Goal: Obtain resource: Download file/media

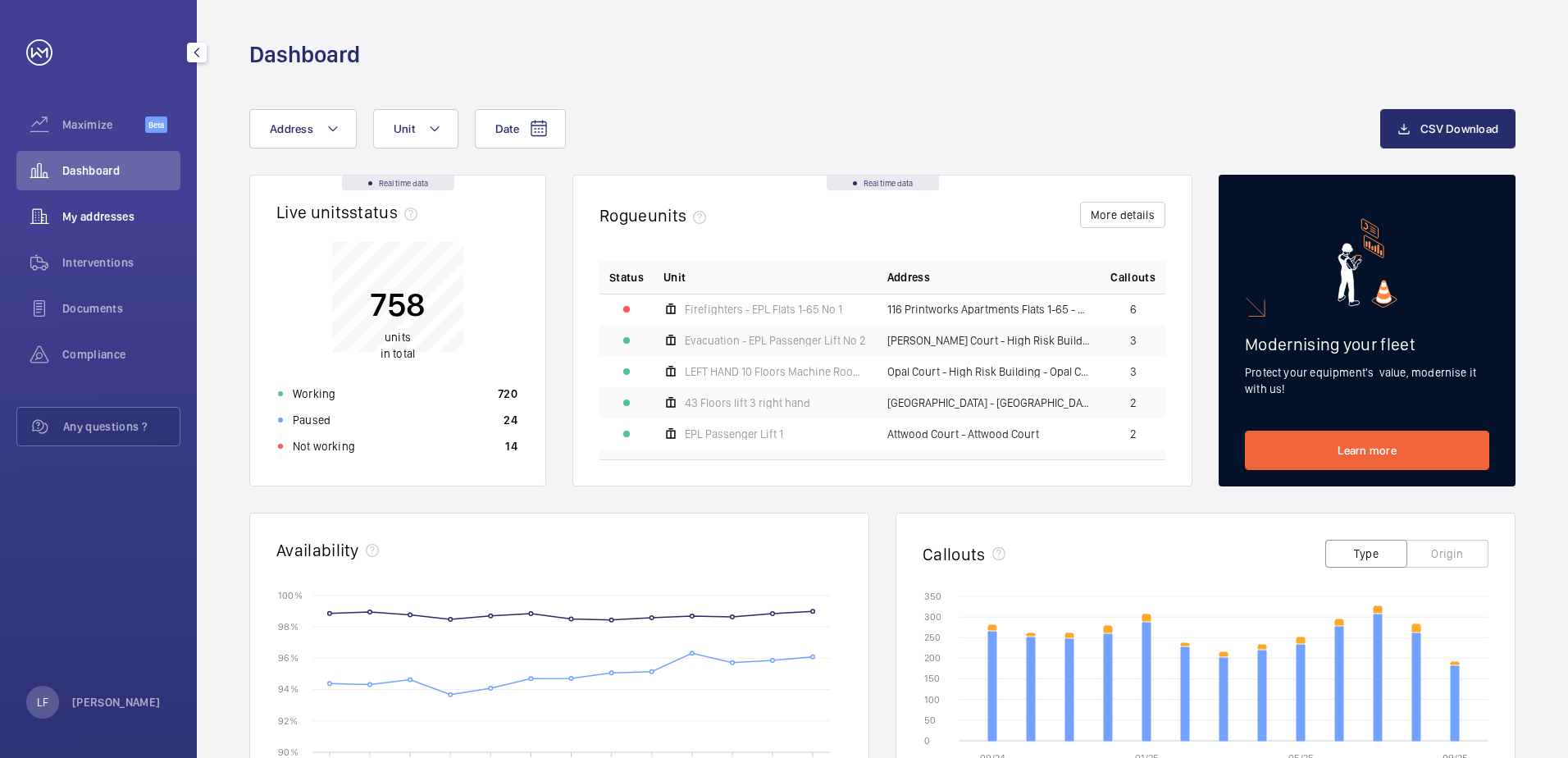
click at [155, 217] on span "My addresses" at bounding box center [121, 216] width 118 height 16
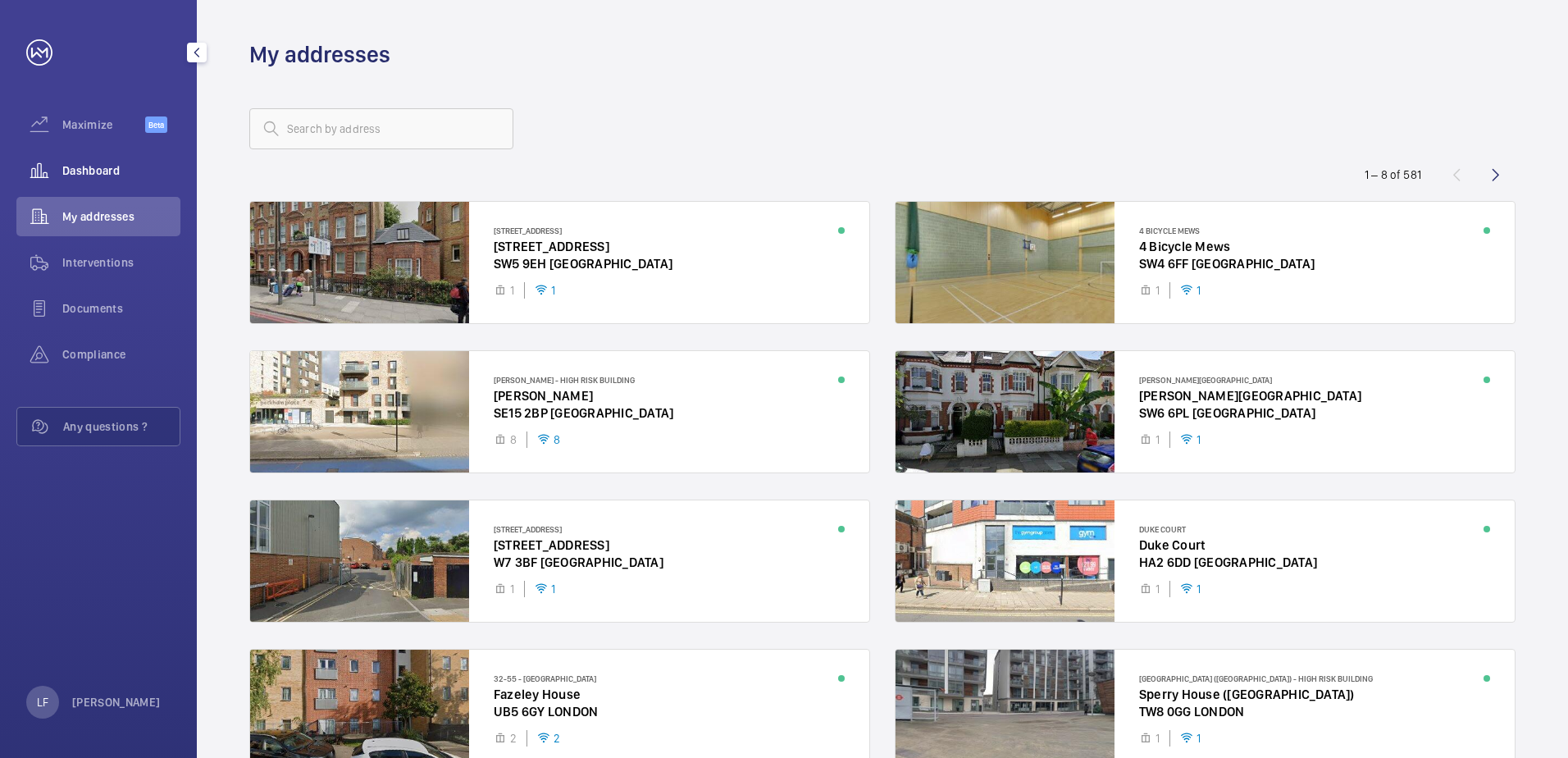
click at [109, 182] on div "Dashboard" at bounding box center [98, 170] width 164 height 39
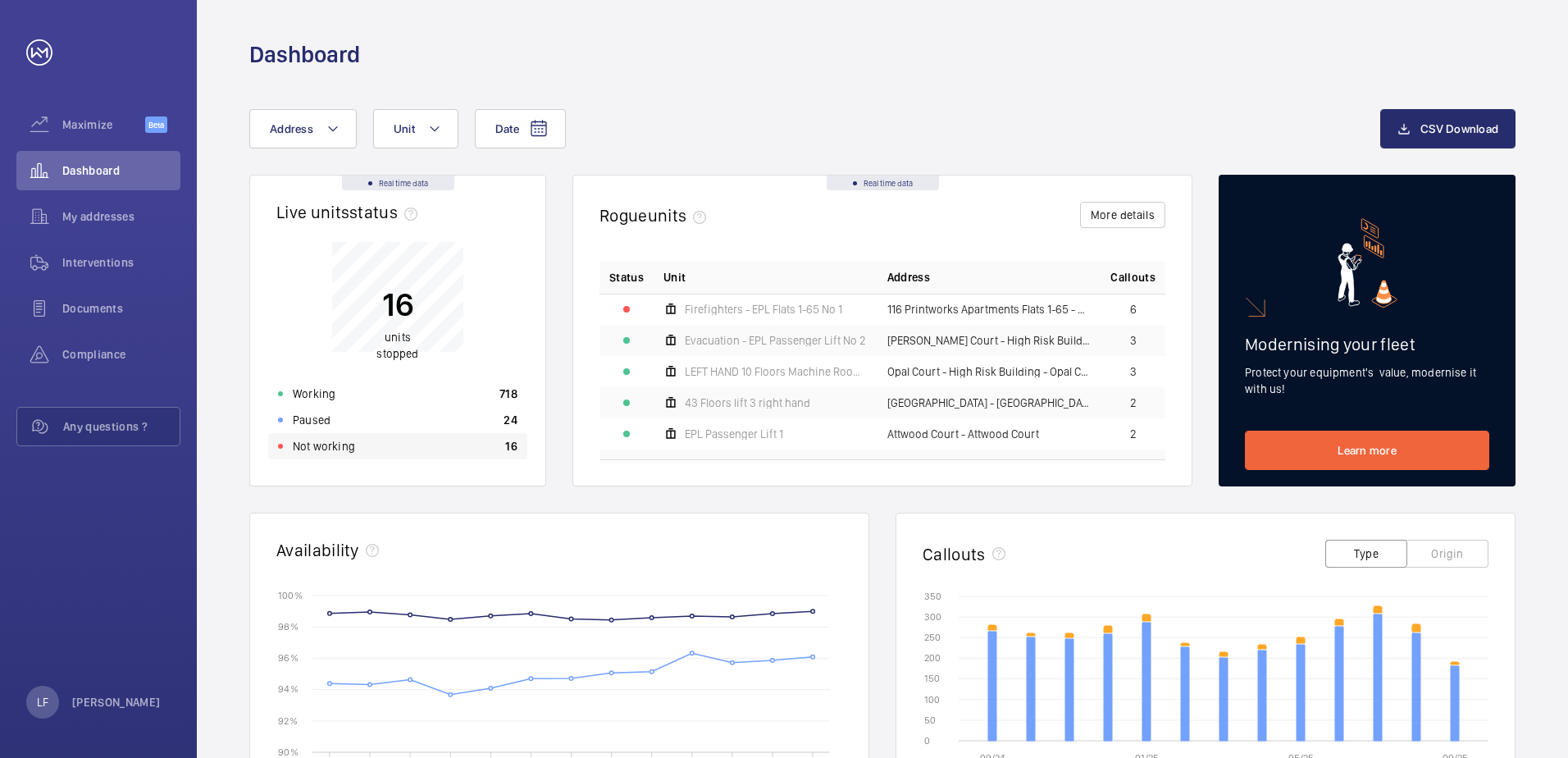
click at [474, 455] on div "Not working 16" at bounding box center [398, 446] width 259 height 26
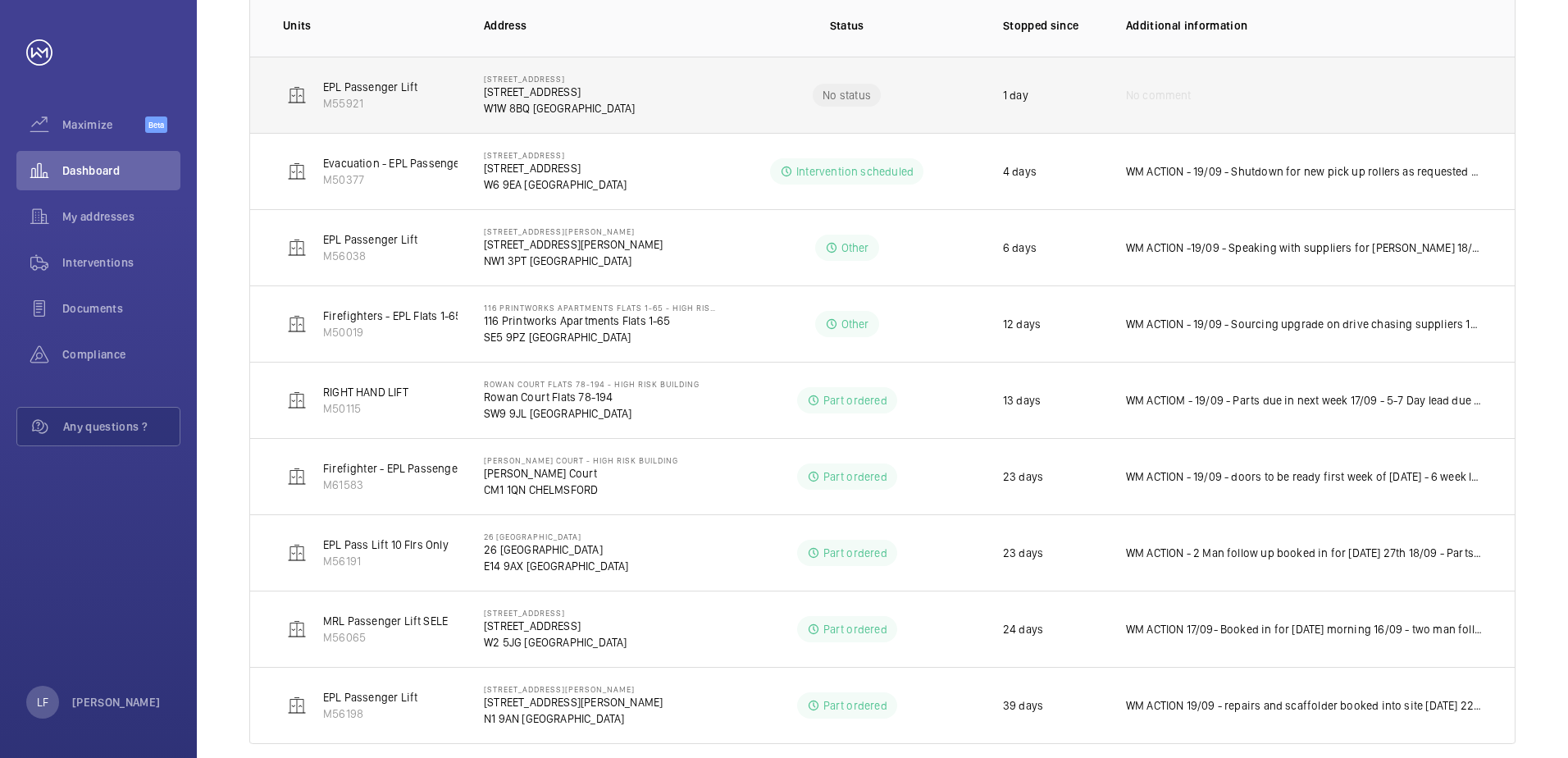
scroll to position [318, 0]
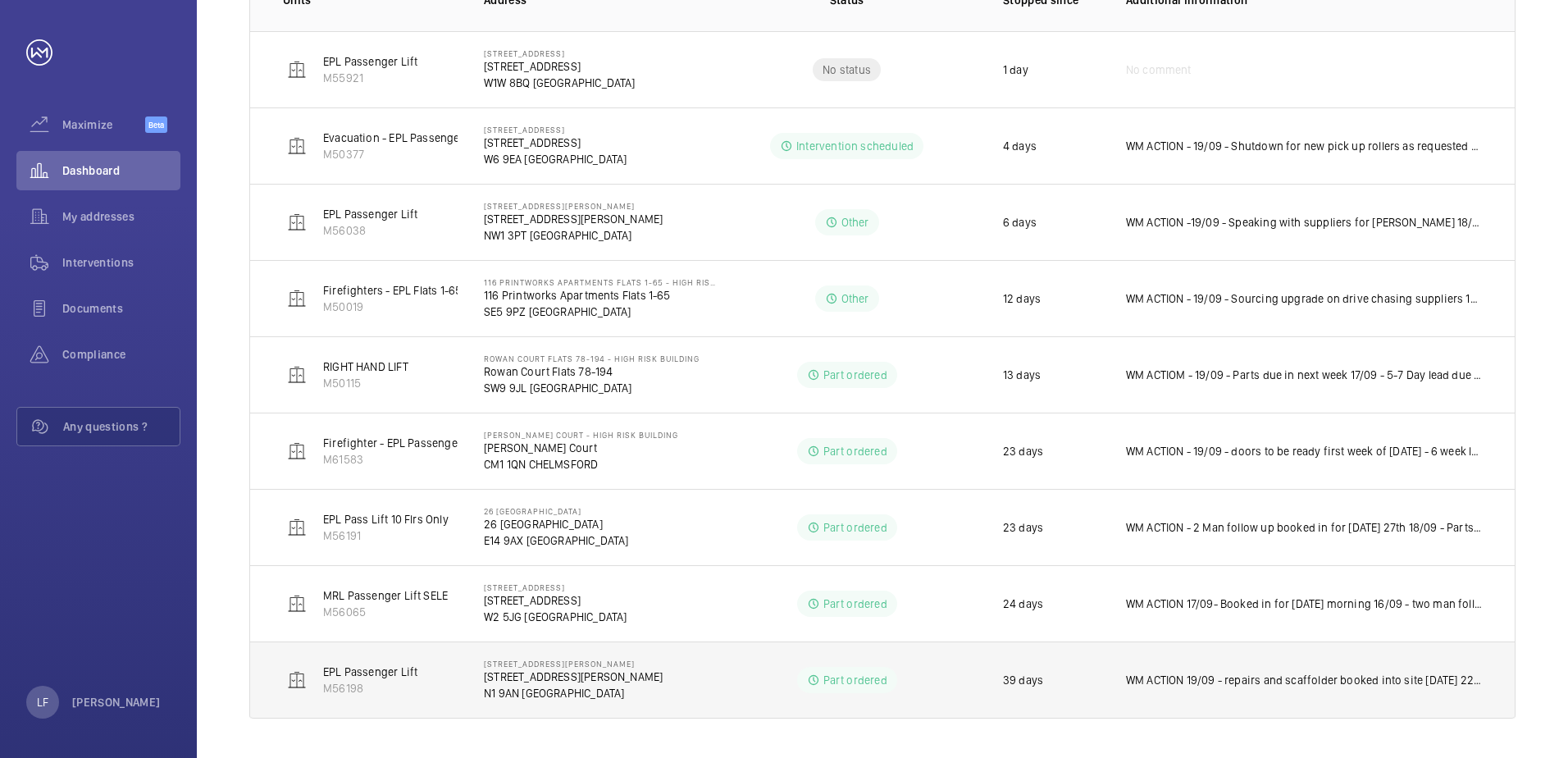
click at [1222, 681] on p "WM ACTION 19/09 - repairs and scaffolder booked into site [DATE] 22nd 17/09 - P…" at bounding box center [1304, 680] width 356 height 16
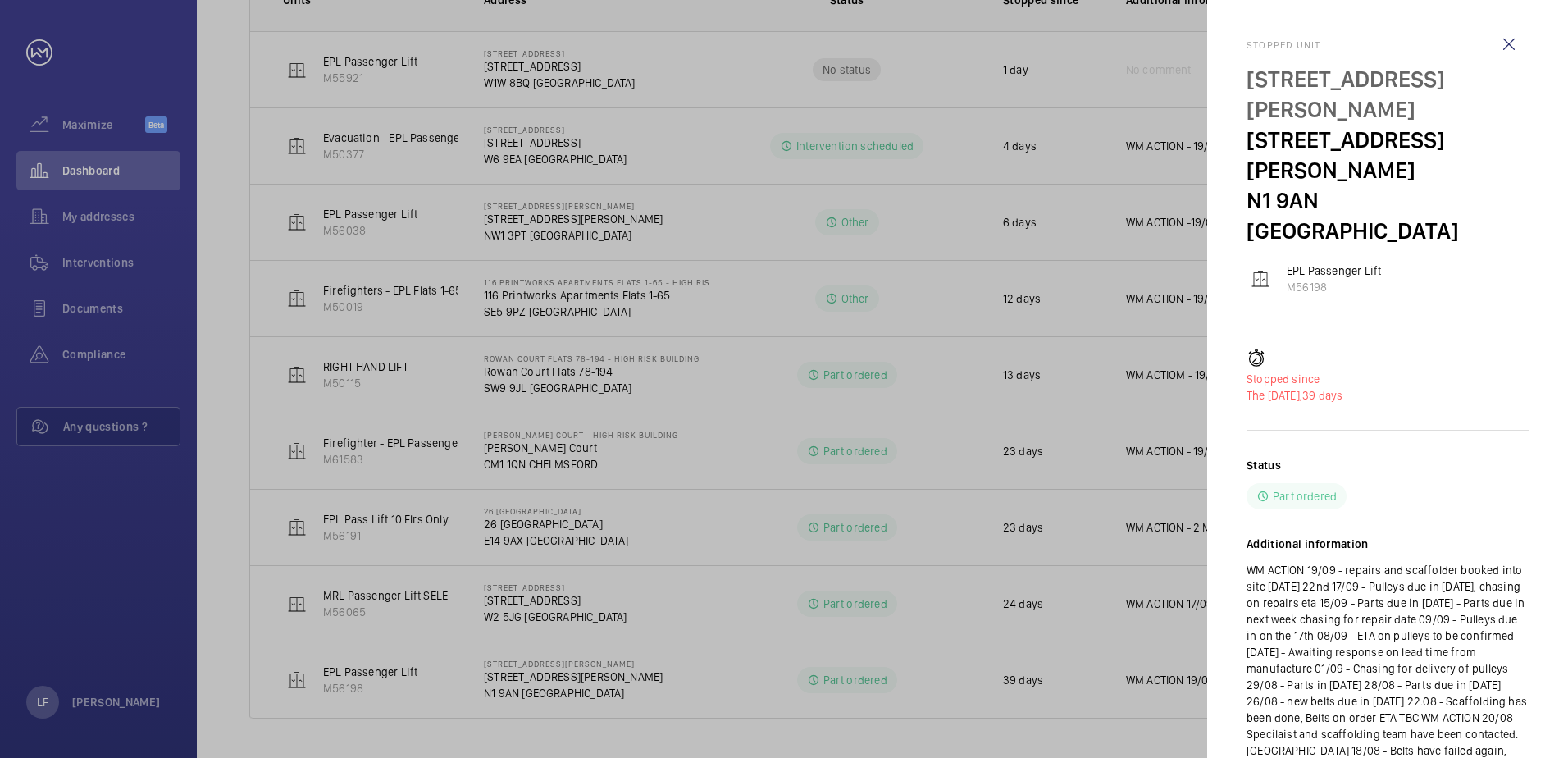
click at [704, 687] on div at bounding box center [784, 379] width 1568 height 758
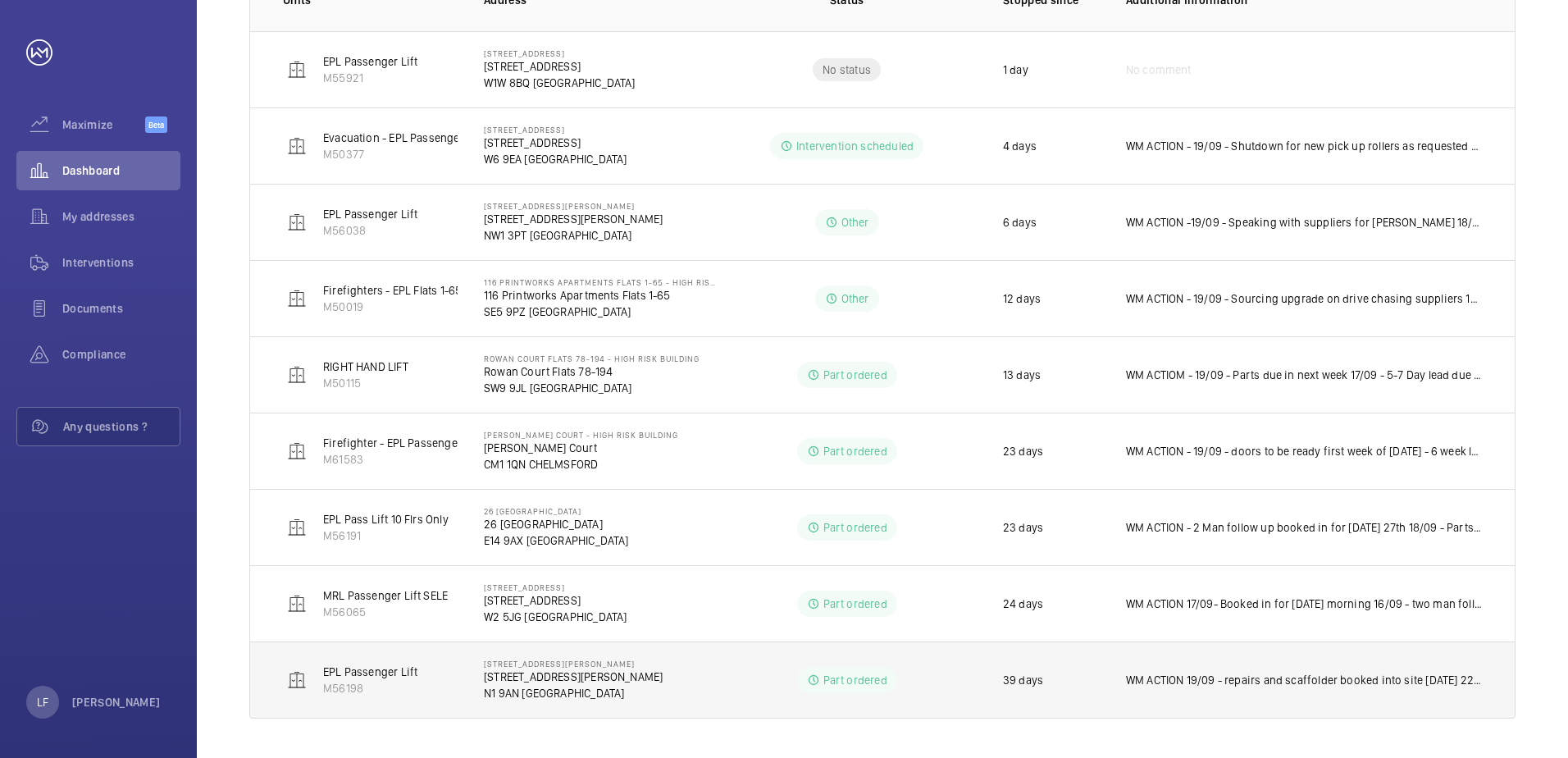
click at [1191, 689] on td "WM ACTION 19/09 - repairs and scaffolder booked into site [DATE] 22nd 17/09 - P…" at bounding box center [1308, 680] width 415 height 77
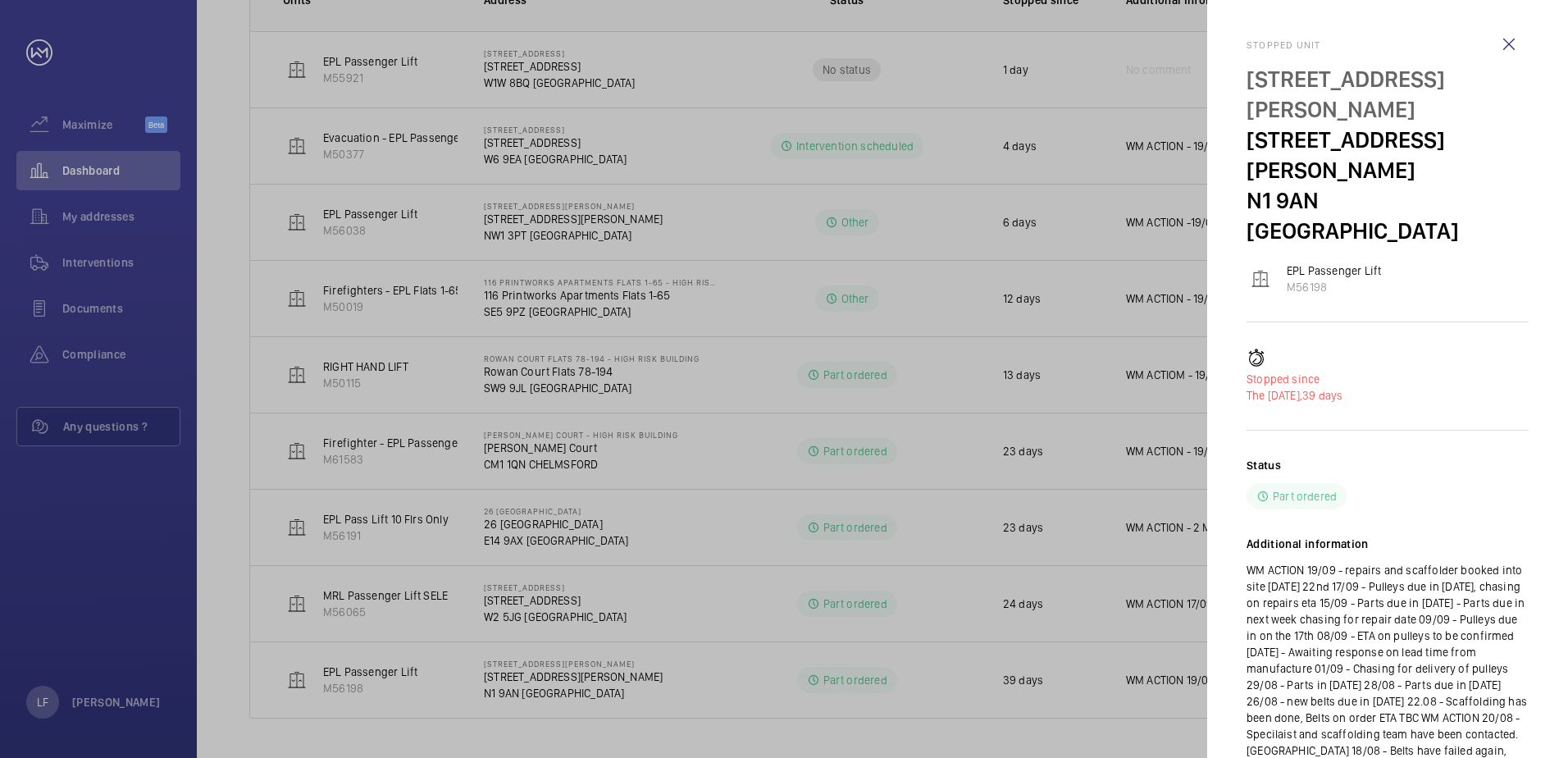
click at [1185, 690] on div at bounding box center [784, 379] width 1568 height 758
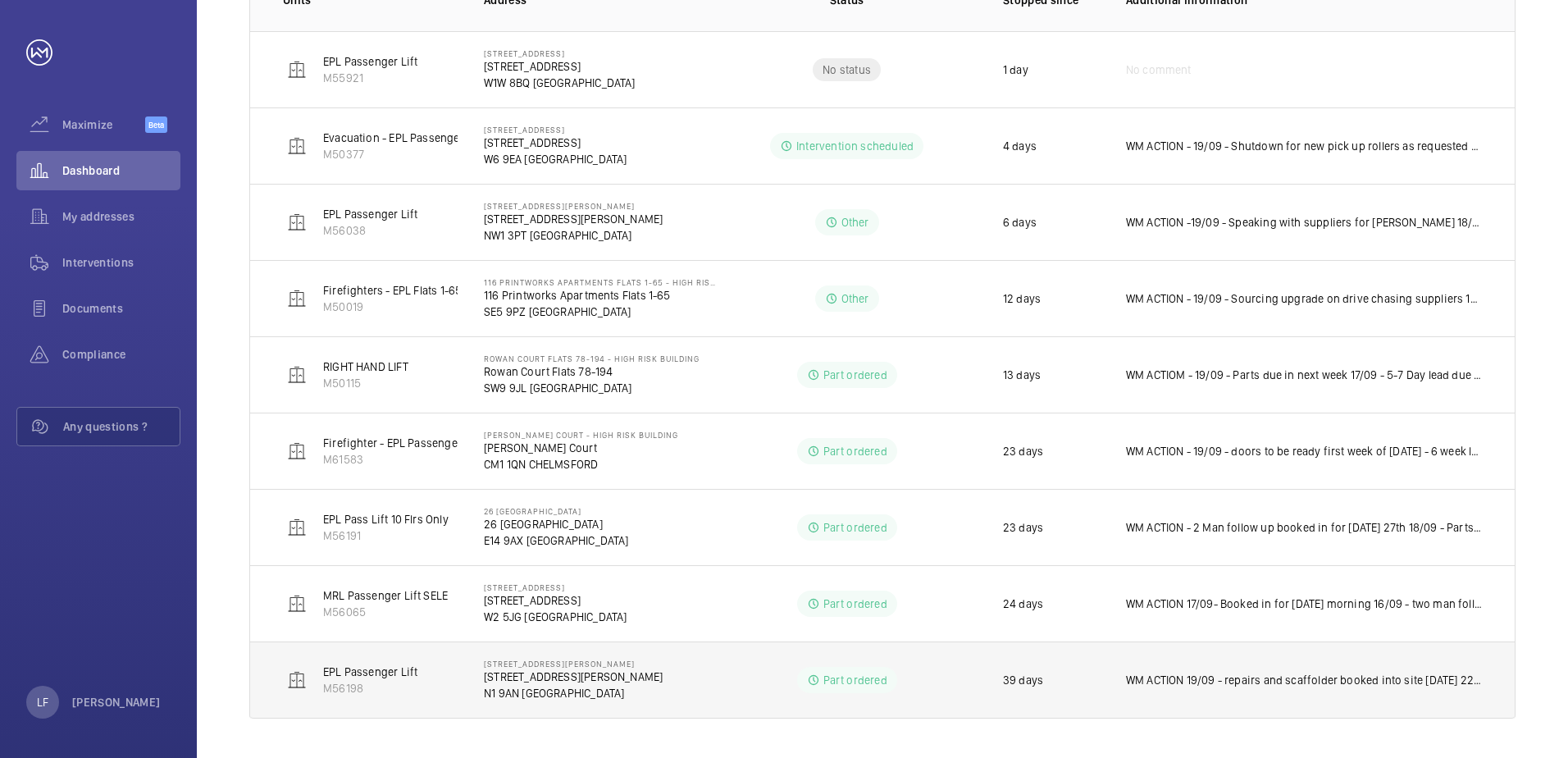
click at [1384, 684] on p "WM ACTION 19/09 - repairs and scaffolder booked into site [DATE] 22nd 17/09 - P…" at bounding box center [1304, 680] width 356 height 16
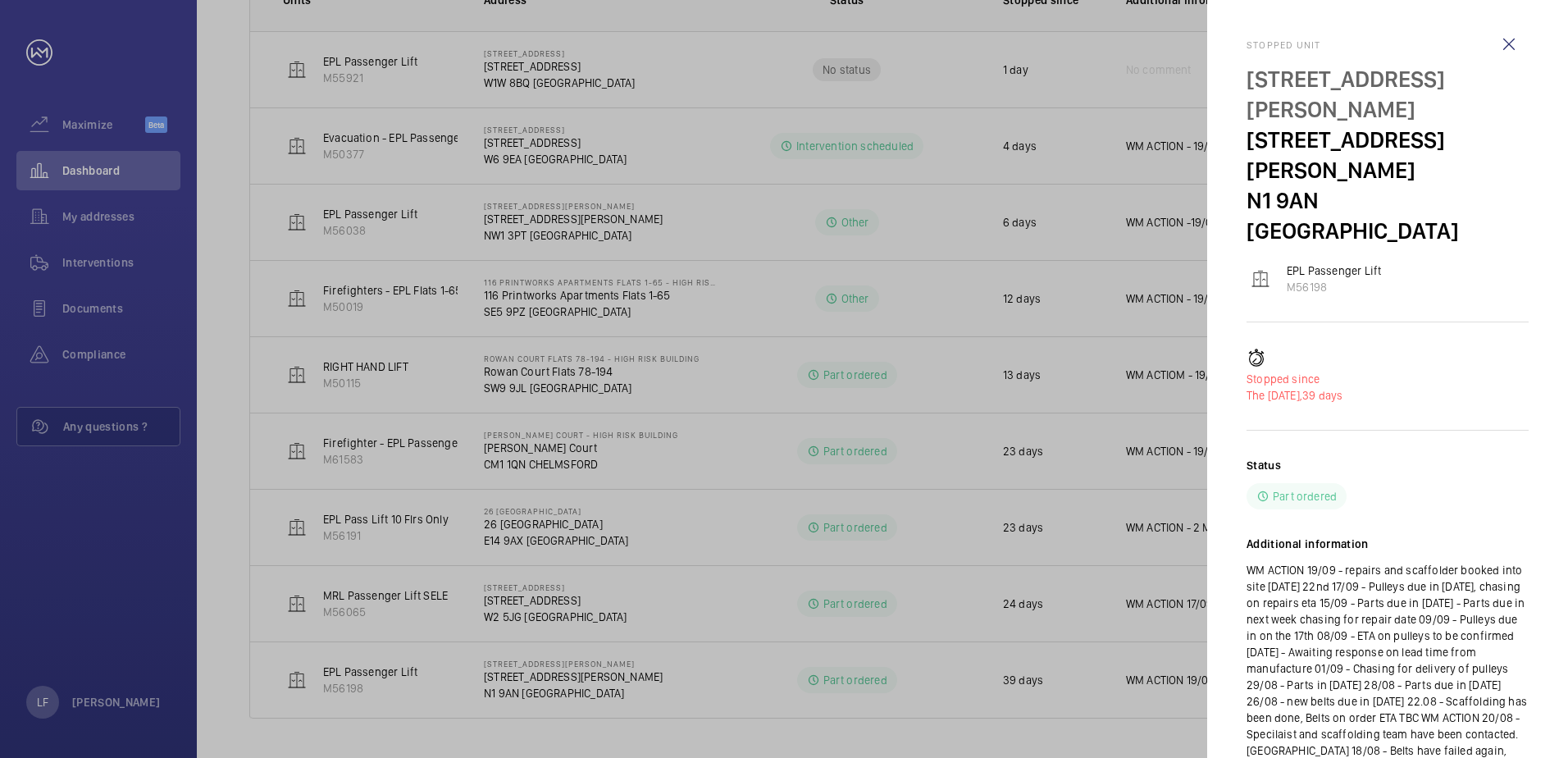
click at [166, 550] on div at bounding box center [784, 379] width 1568 height 758
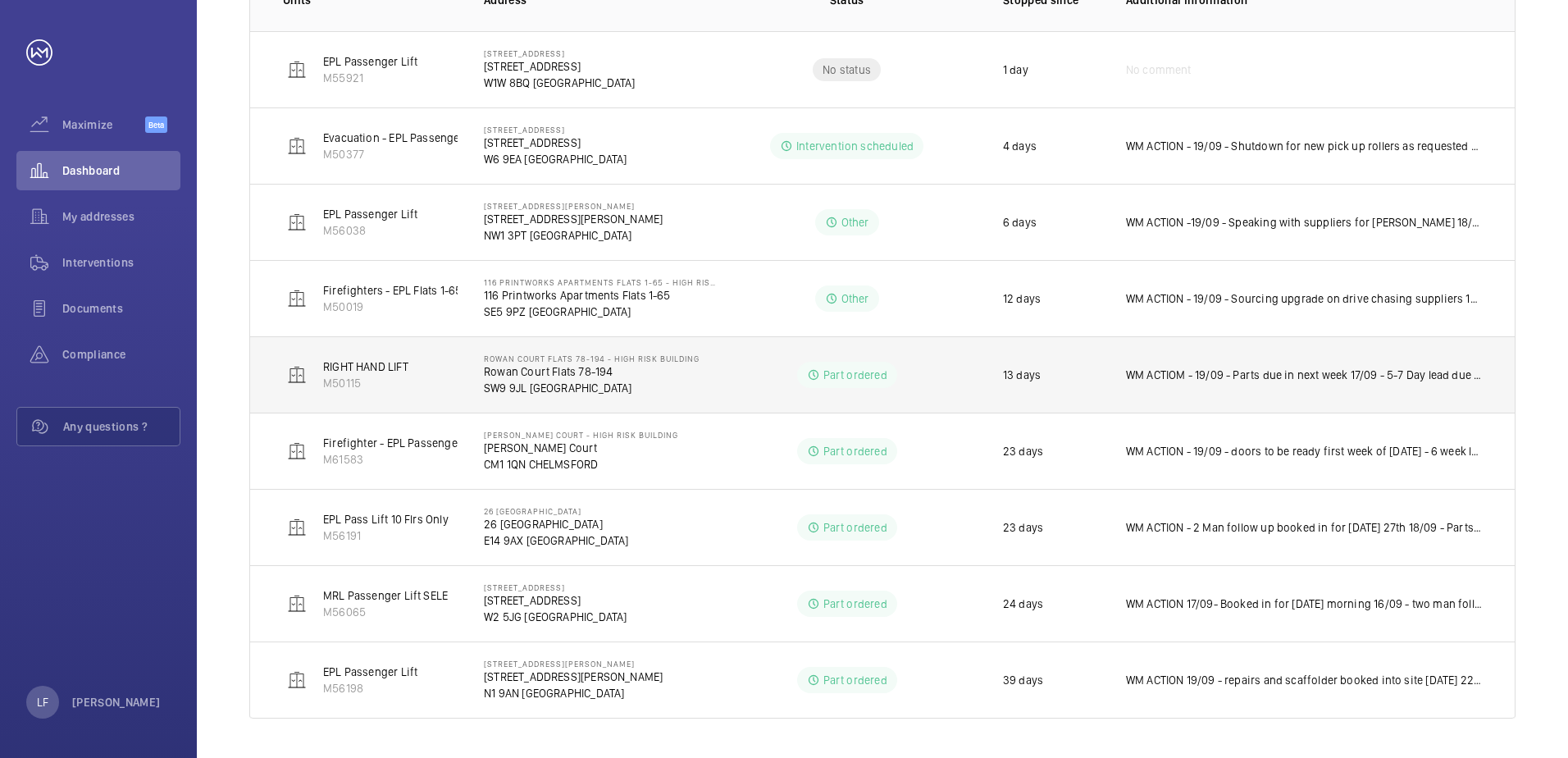
click at [1197, 383] on td "WM ACTIOM - 19/09 - Parts due in next week 17/09 - 5-7 Day lead due in [DATE] […" at bounding box center [1308, 374] width 415 height 76
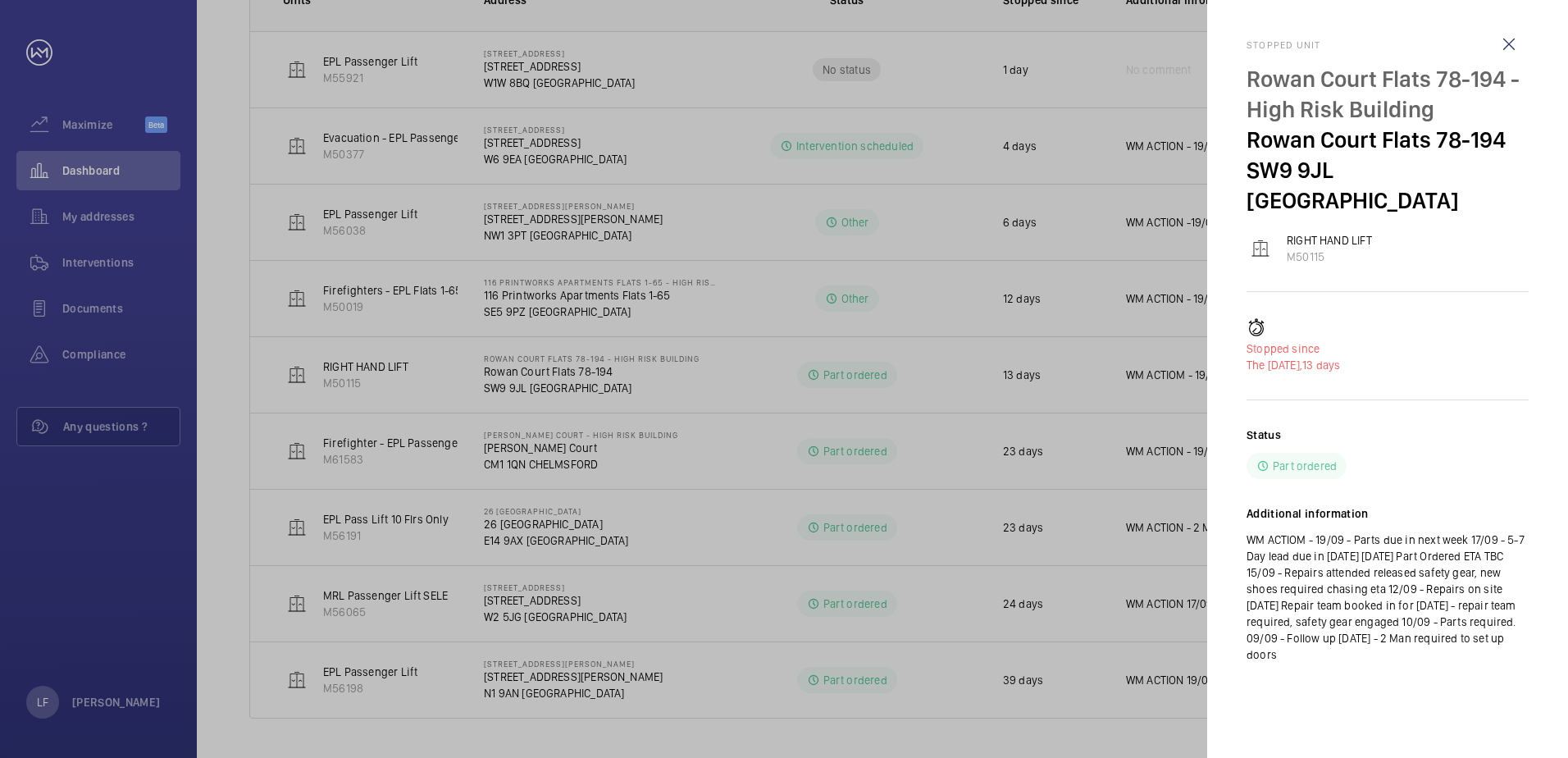
drag, startPoint x: 1088, startPoint y: 390, endPoint x: 1073, endPoint y: 391, distance: 15.0
click at [1079, 391] on div at bounding box center [784, 379] width 1568 height 758
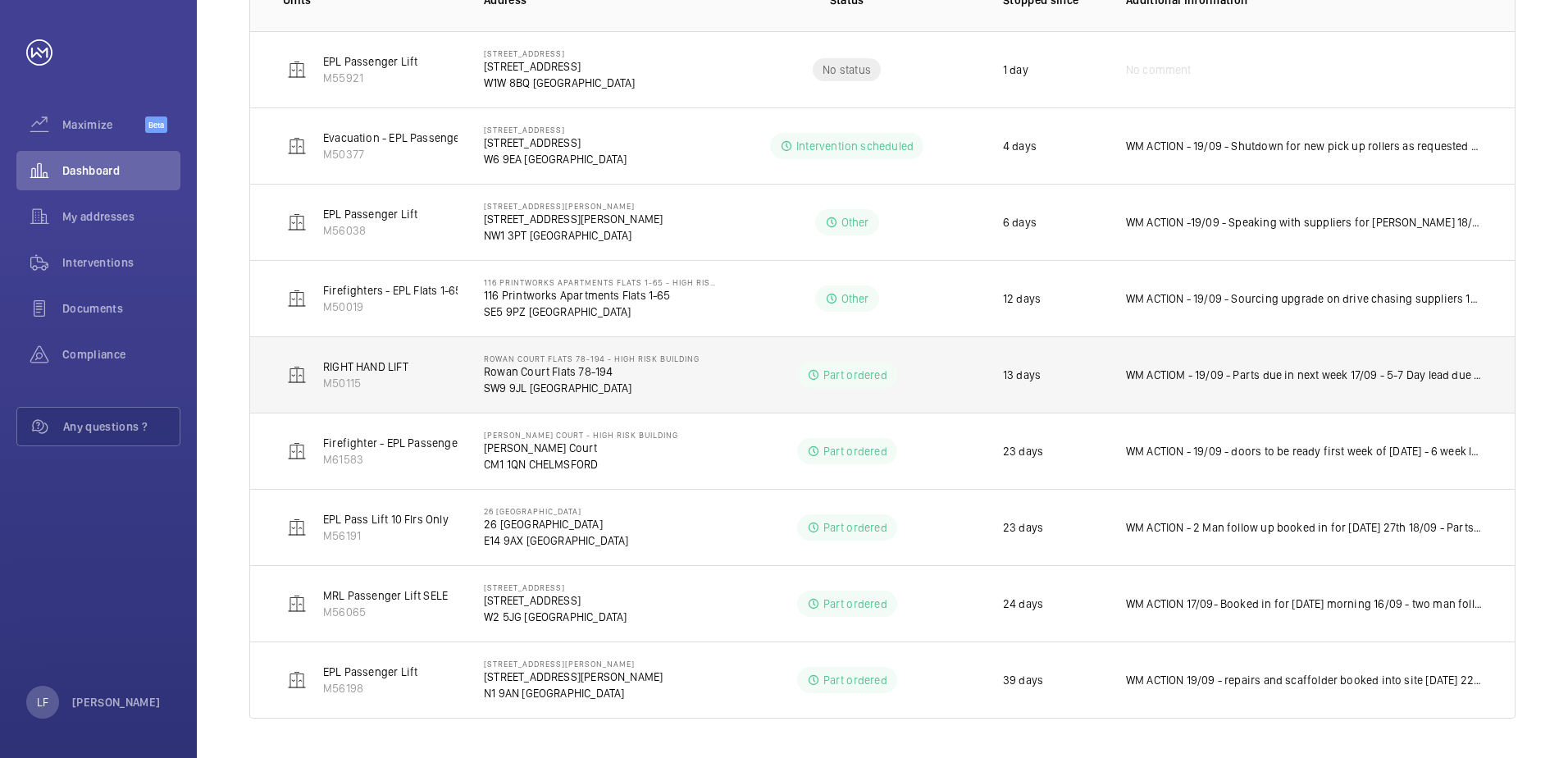
click at [567, 388] on p "SW9 9JL [GEOGRAPHIC_DATA]" at bounding box center [591, 388] width 216 height 16
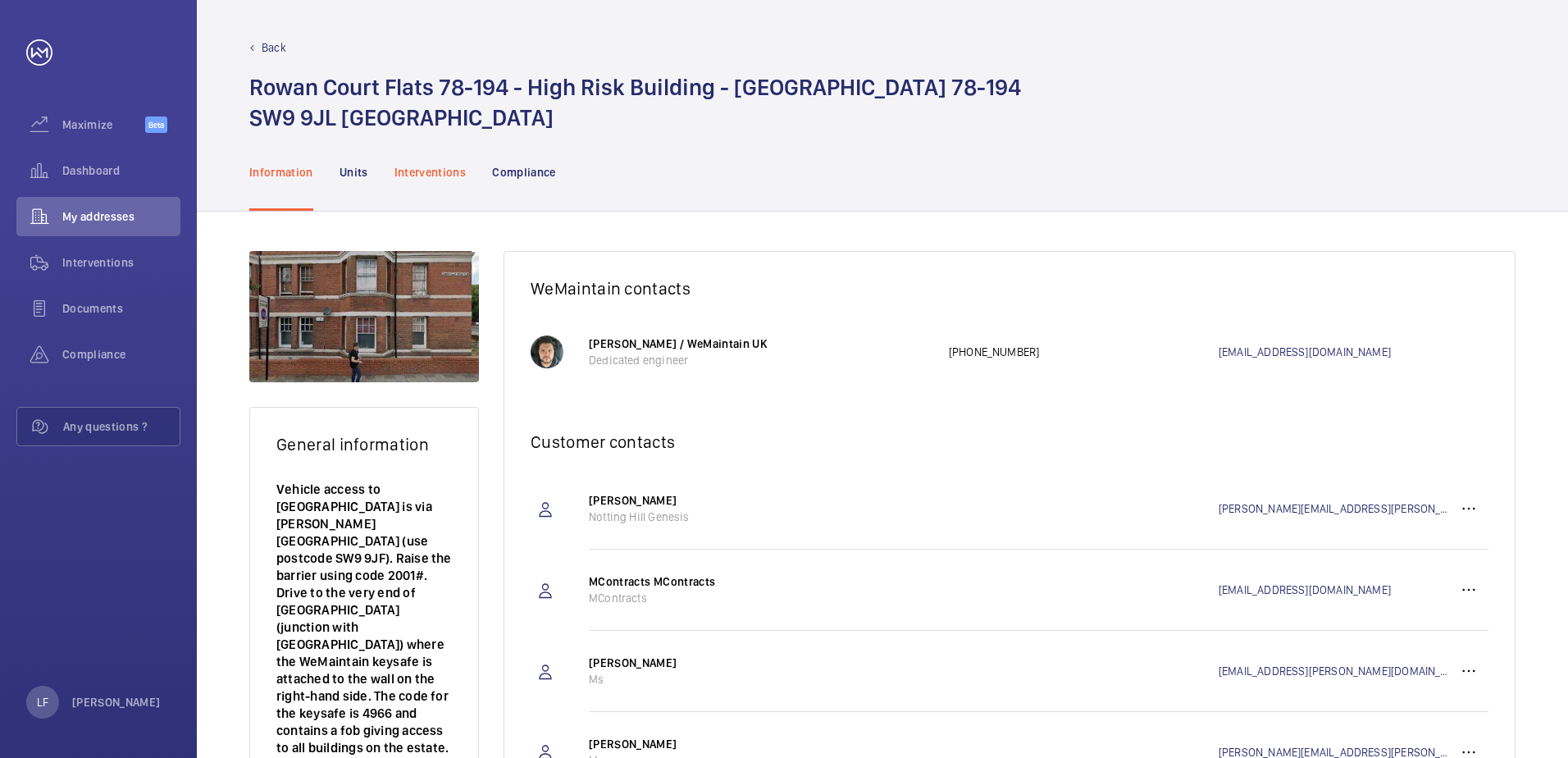
click at [425, 181] on div "Interventions" at bounding box center [430, 171] width 72 height 78
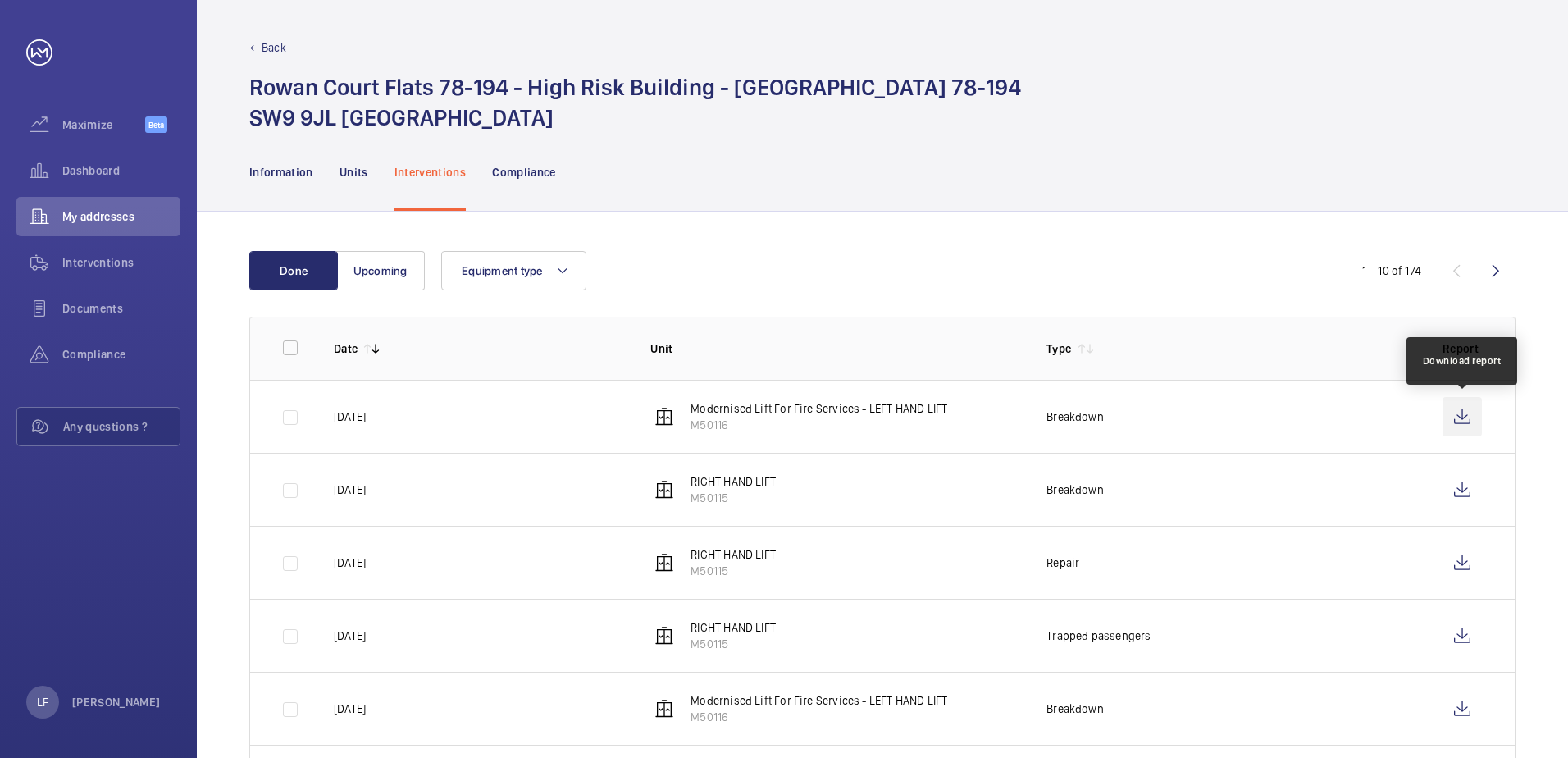
click at [1456, 419] on wm-front-icon-button at bounding box center [1462, 416] width 39 height 39
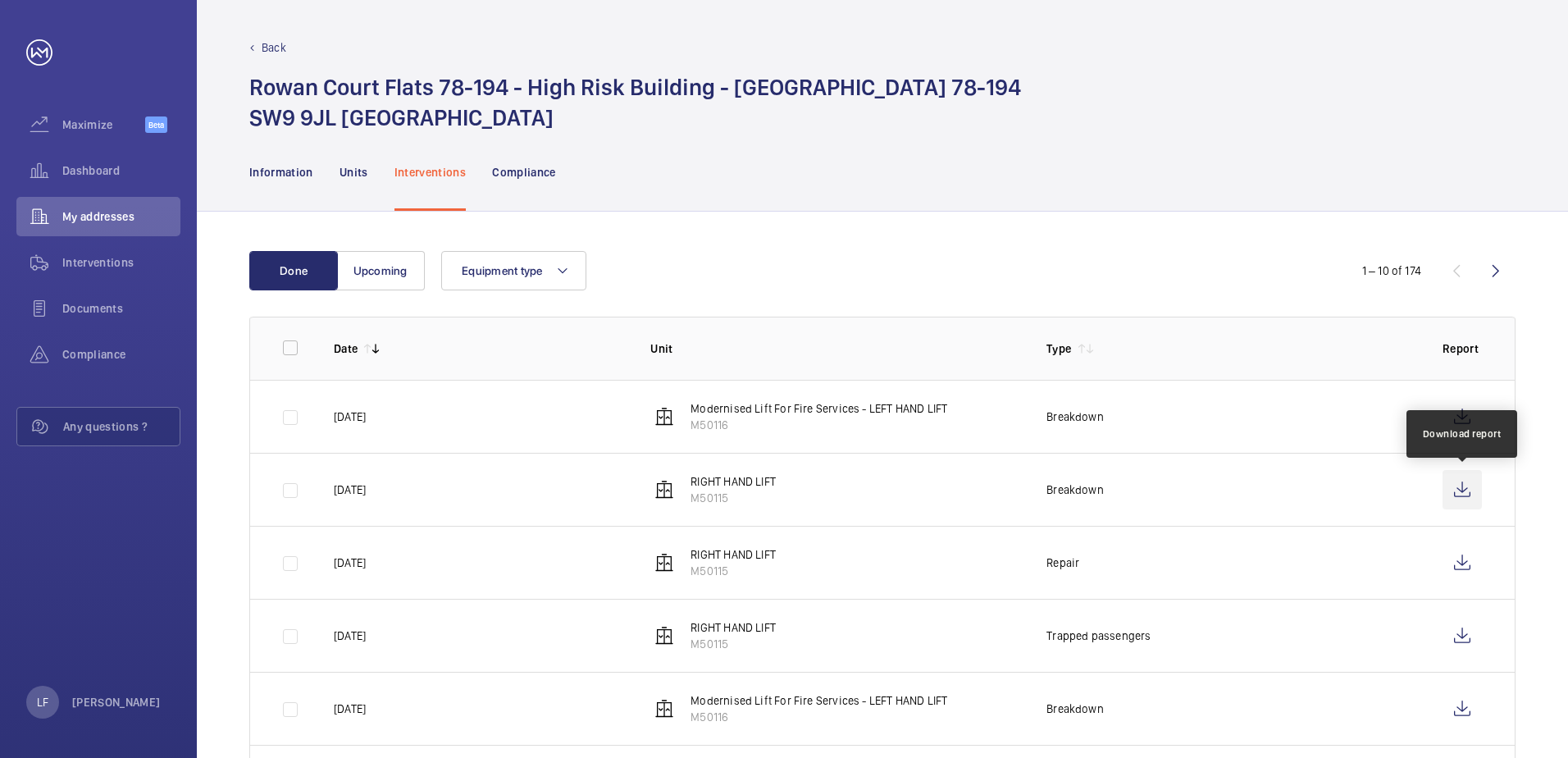
click at [1462, 495] on wm-front-icon-button at bounding box center [1462, 490] width 39 height 39
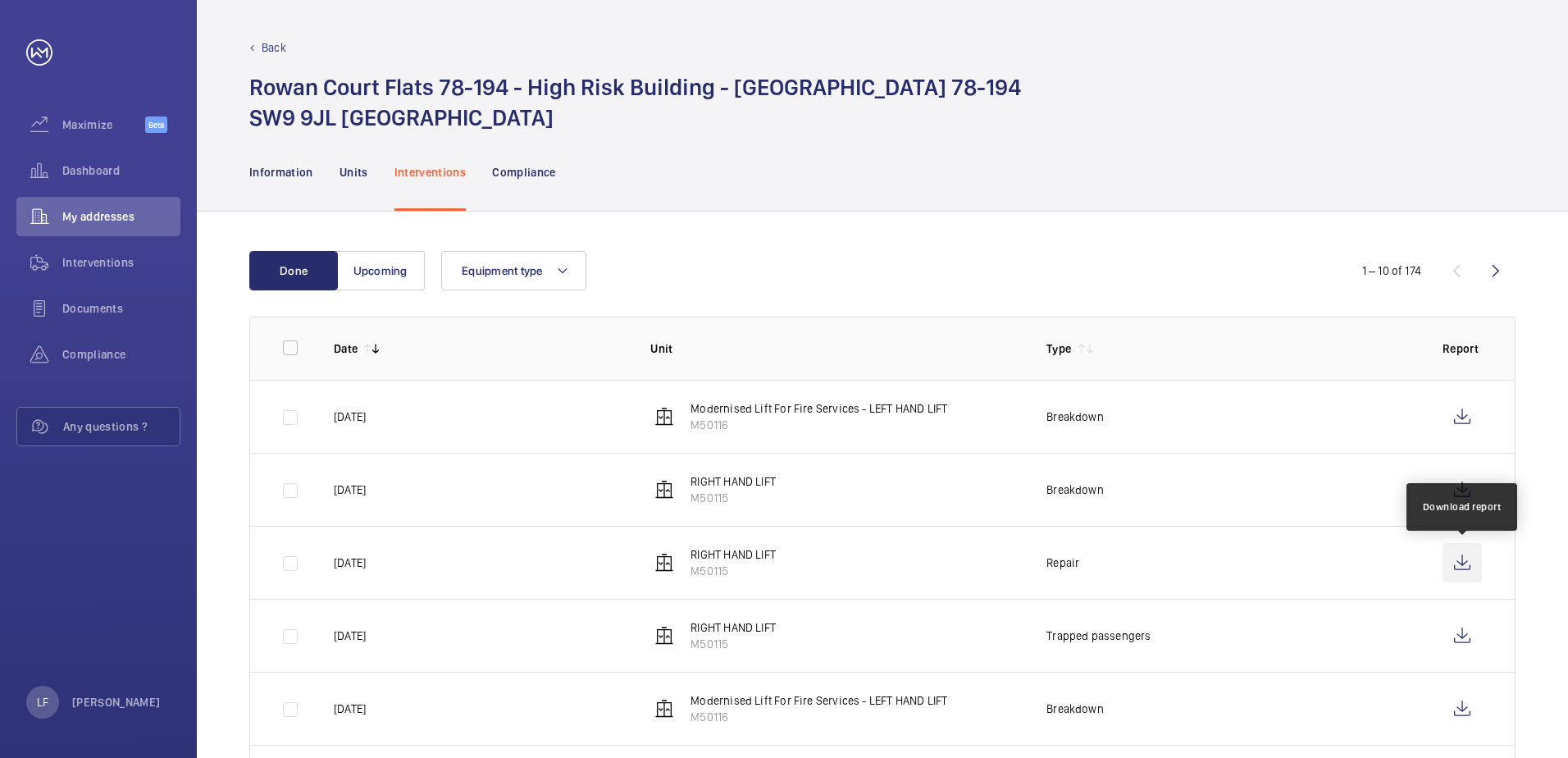
click at [1448, 564] on wm-front-icon-button at bounding box center [1462, 563] width 39 height 39
click at [84, 169] on span "Dashboard" at bounding box center [121, 170] width 118 height 16
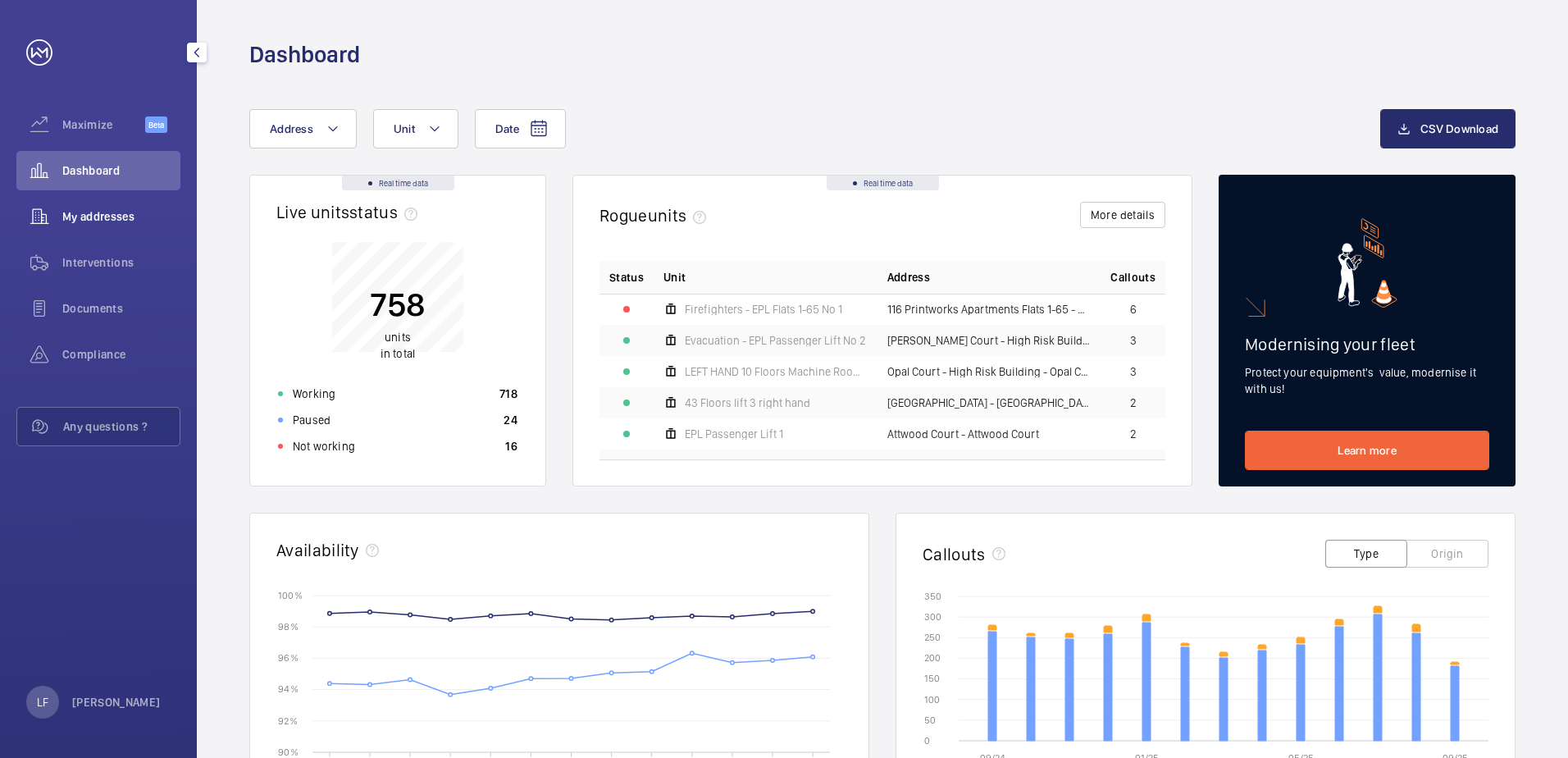
click at [128, 219] on span "My addresses" at bounding box center [121, 216] width 118 height 16
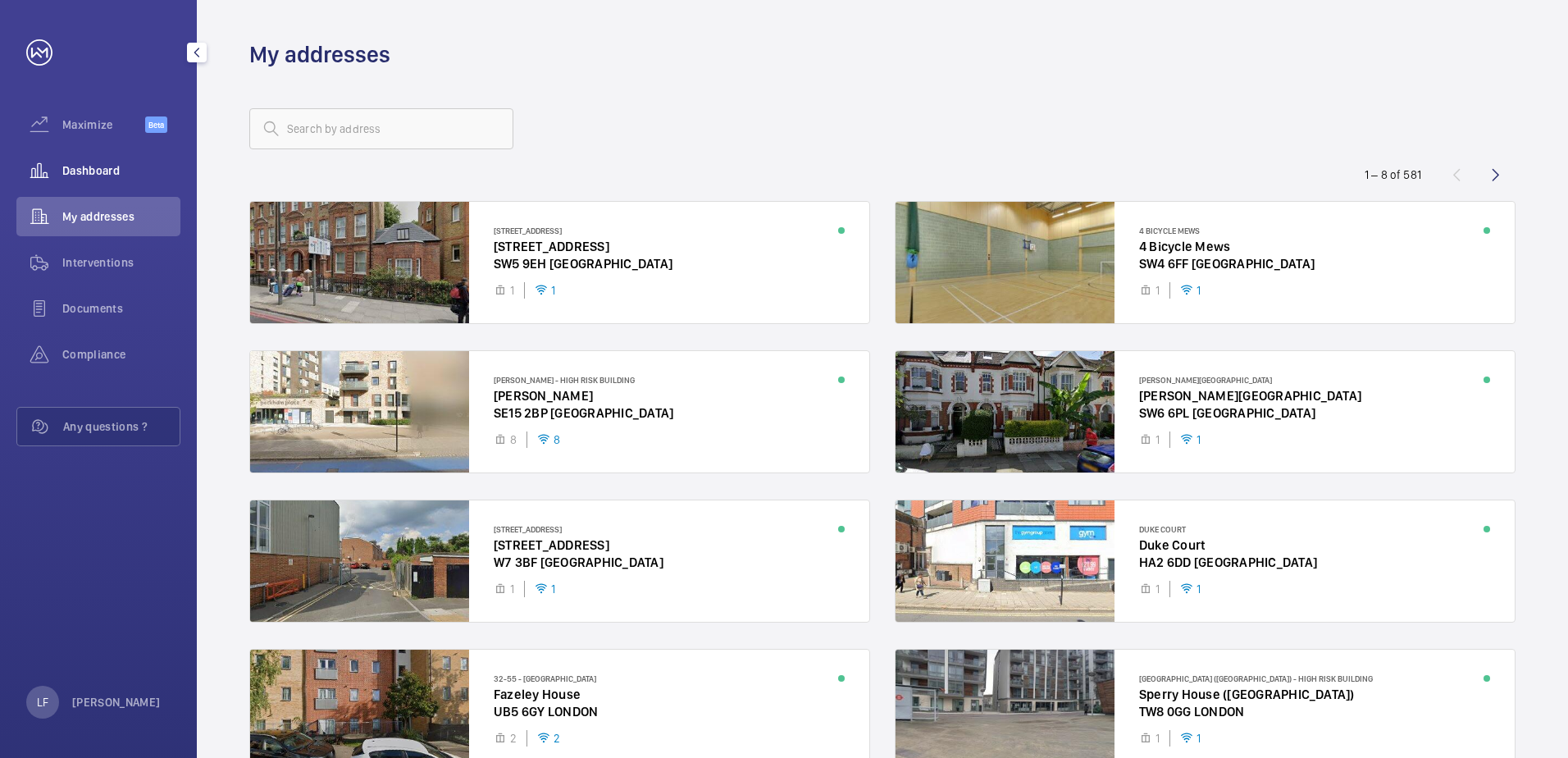
click at [121, 178] on span "Dashboard" at bounding box center [121, 170] width 118 height 16
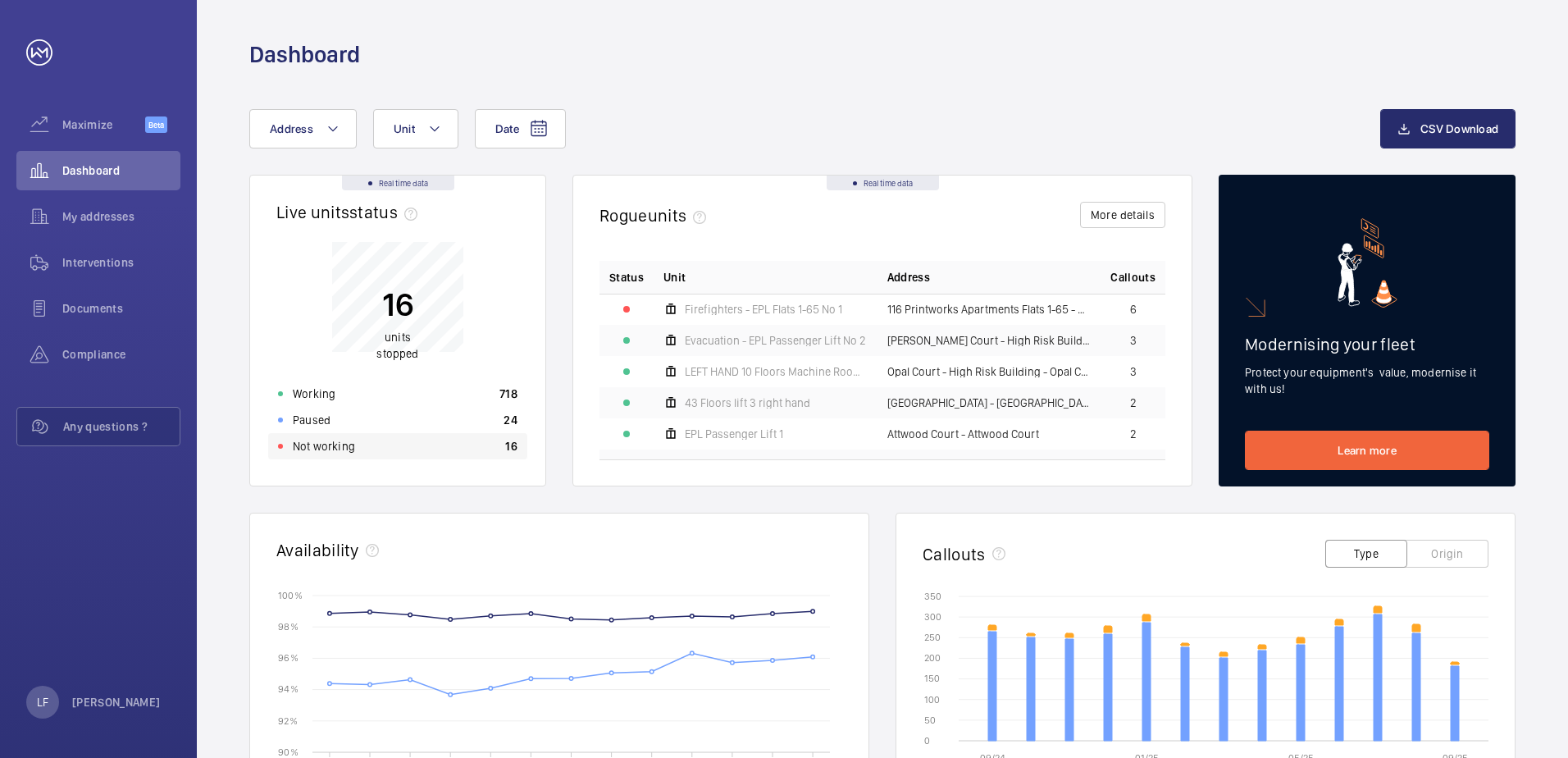
click at [367, 453] on div "Not working 16" at bounding box center [398, 446] width 259 height 26
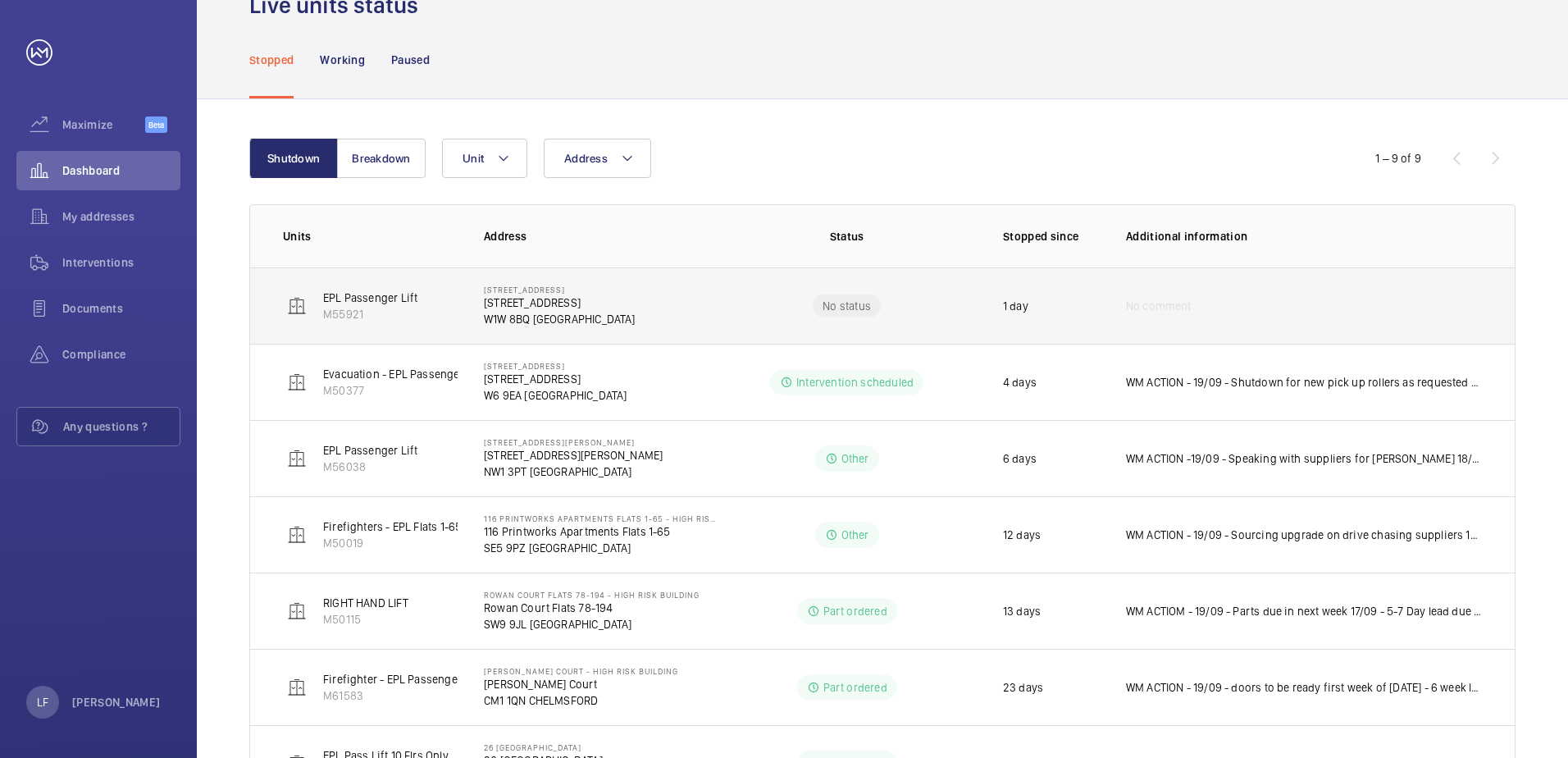
scroll to position [164, 0]
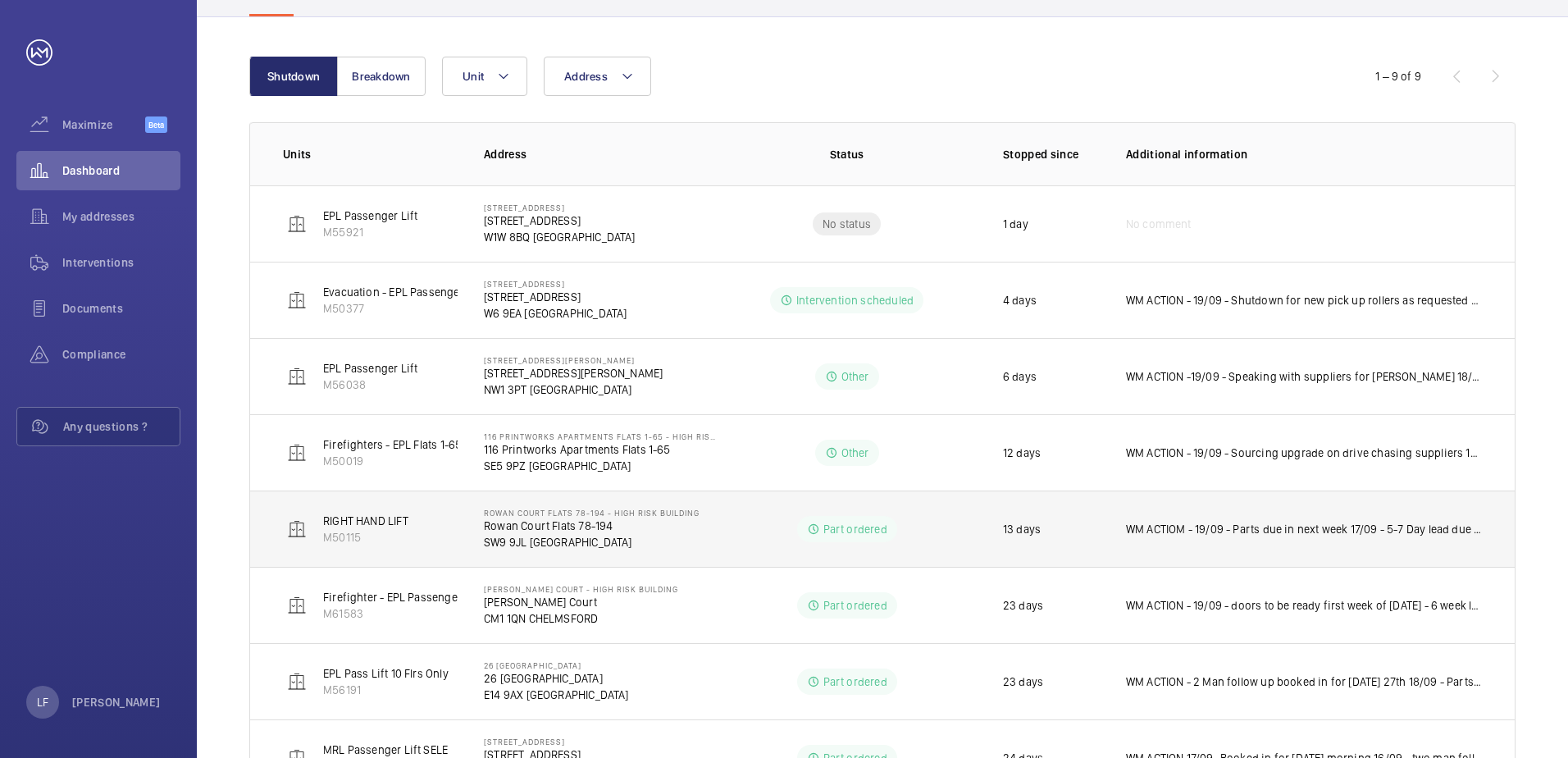
click at [1222, 534] on p "WM ACTIOM - 19/09 - Parts due in next week 17/09 - 5-7 Day lead due in [DATE] […" at bounding box center [1304, 528] width 356 height 16
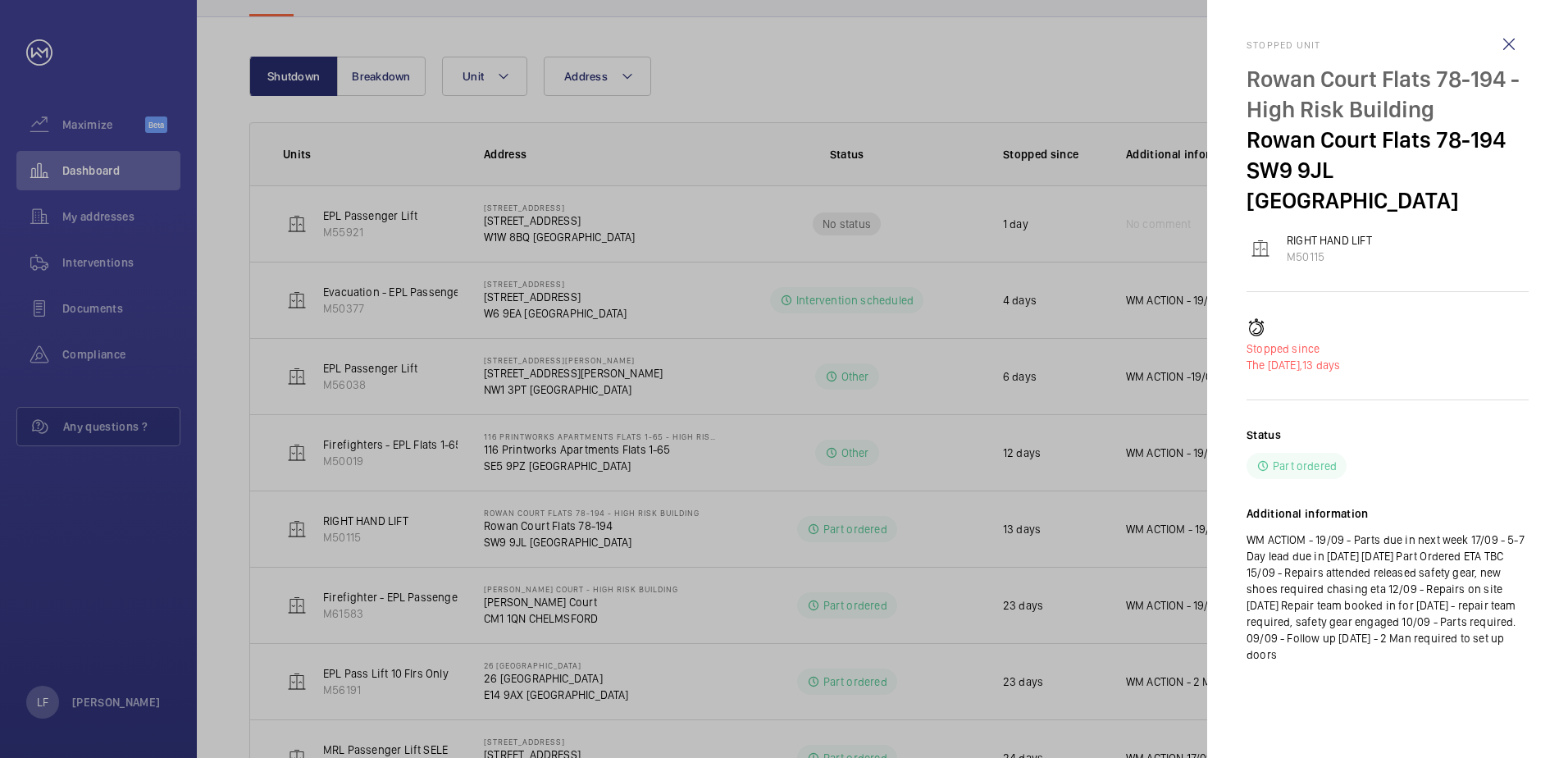
drag, startPoint x: 1179, startPoint y: 535, endPoint x: 1163, endPoint y: 537, distance: 16.1
click at [1163, 537] on div at bounding box center [784, 379] width 1568 height 758
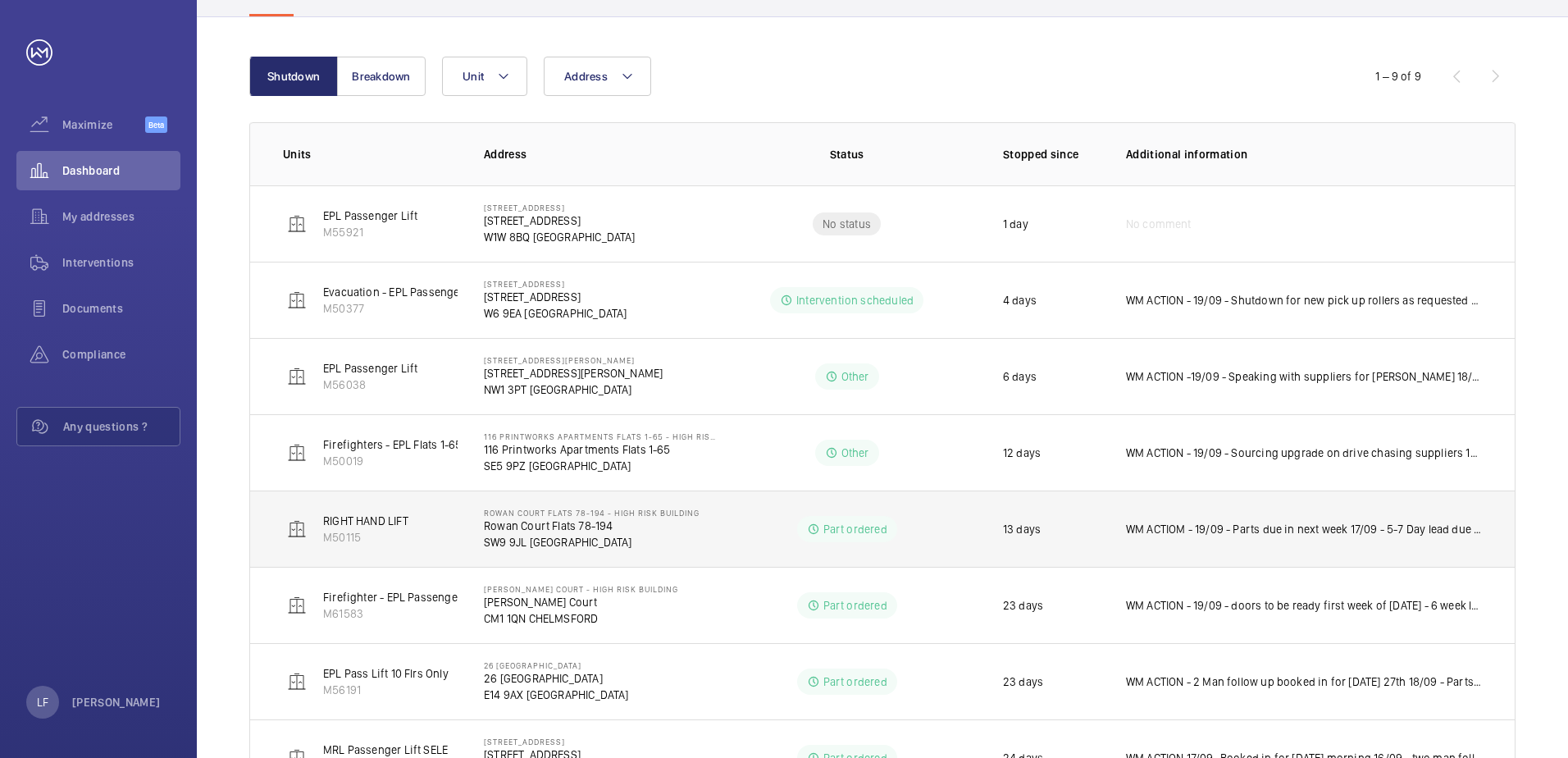
click at [1163, 537] on p "WM ACTIOM - 19/09 - Parts due in next week 17/09 - 5-7 Day lead due in [DATE] […" at bounding box center [1304, 528] width 356 height 16
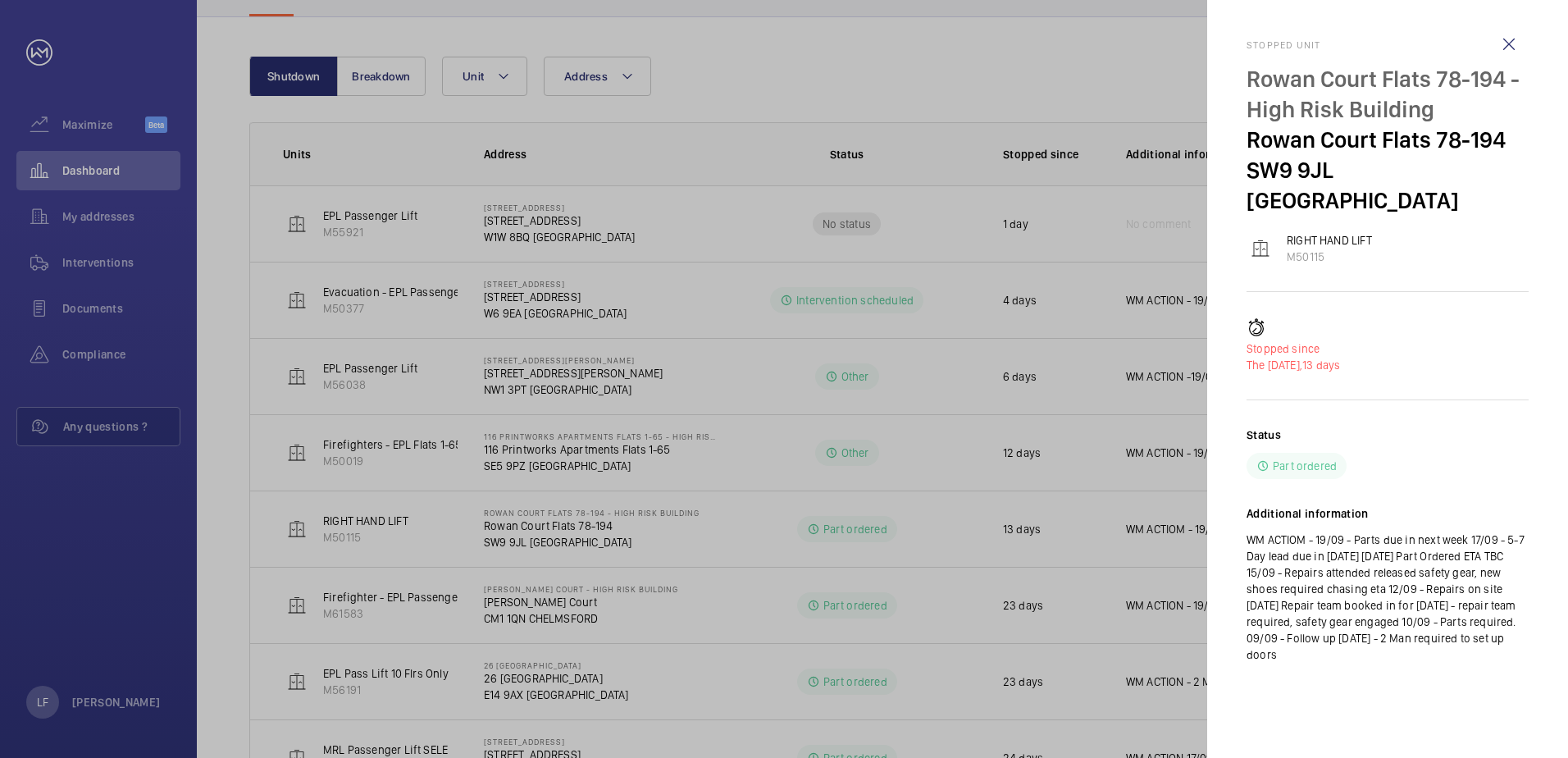
click at [954, 540] on div at bounding box center [784, 379] width 1568 height 758
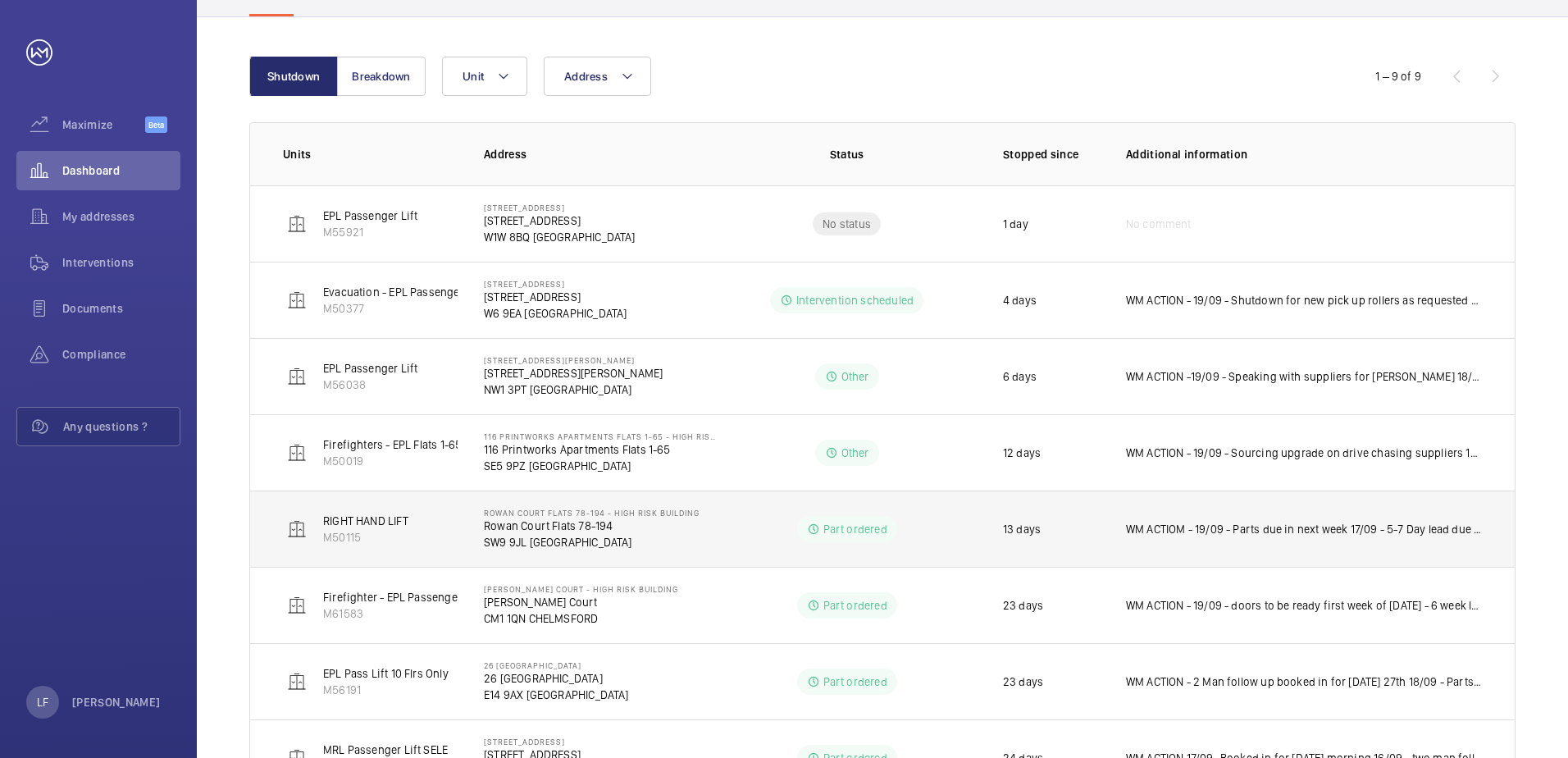
click at [557, 527] on p "Rowan Court Flats 78-194" at bounding box center [591, 526] width 216 height 16
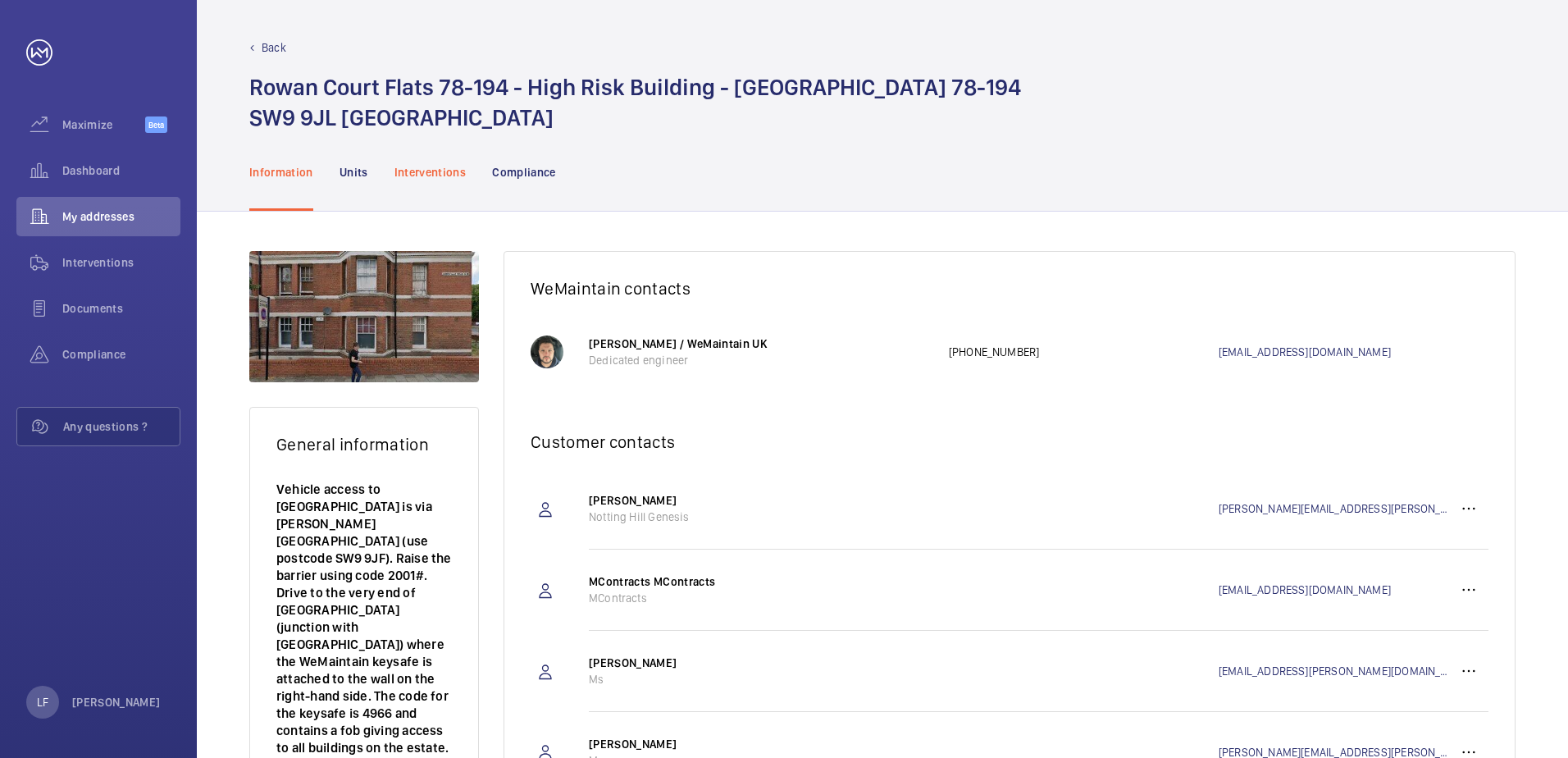
click at [416, 185] on div "Interventions" at bounding box center [430, 171] width 72 height 78
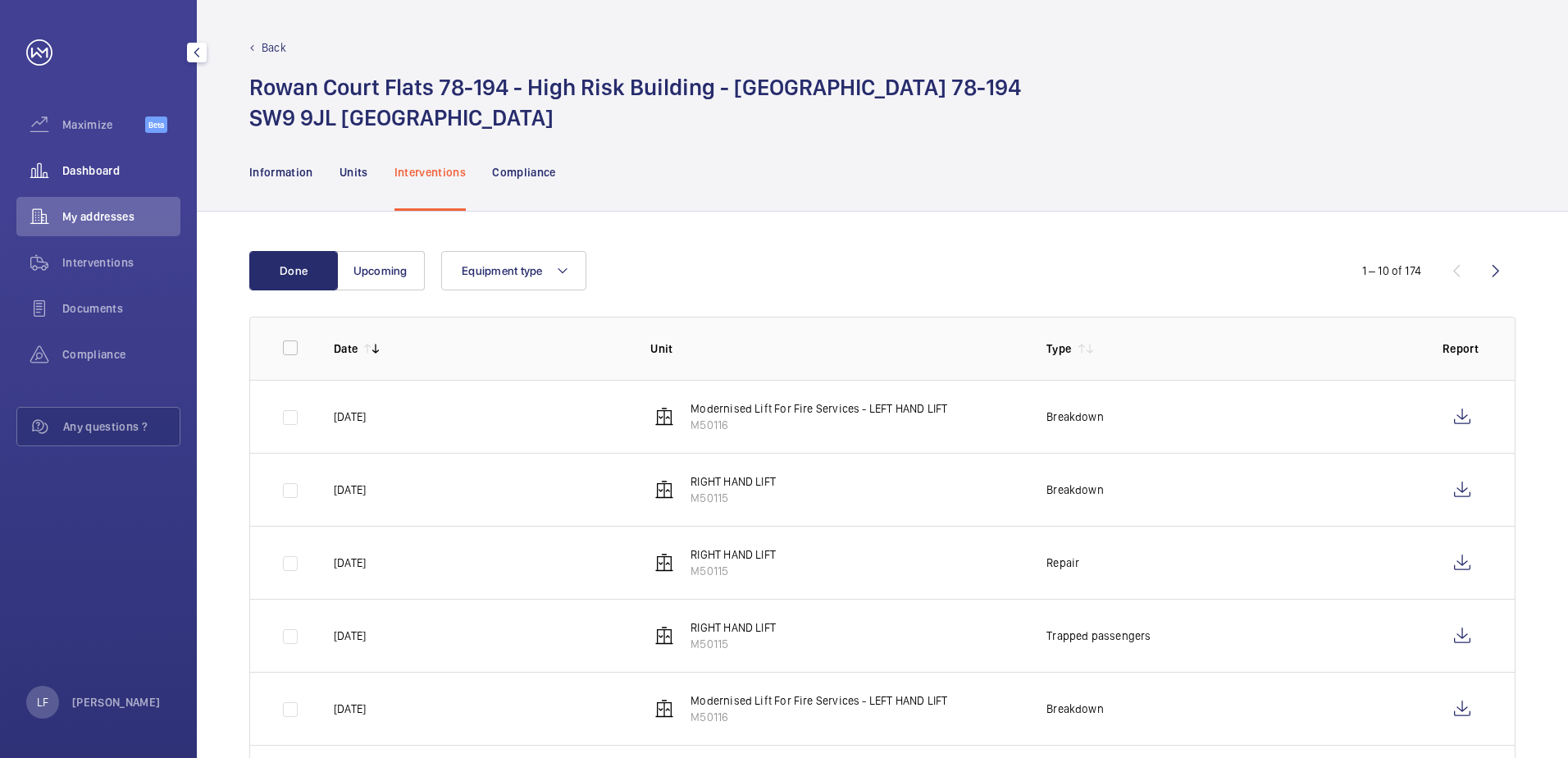
click at [98, 174] on span "Dashboard" at bounding box center [121, 170] width 118 height 16
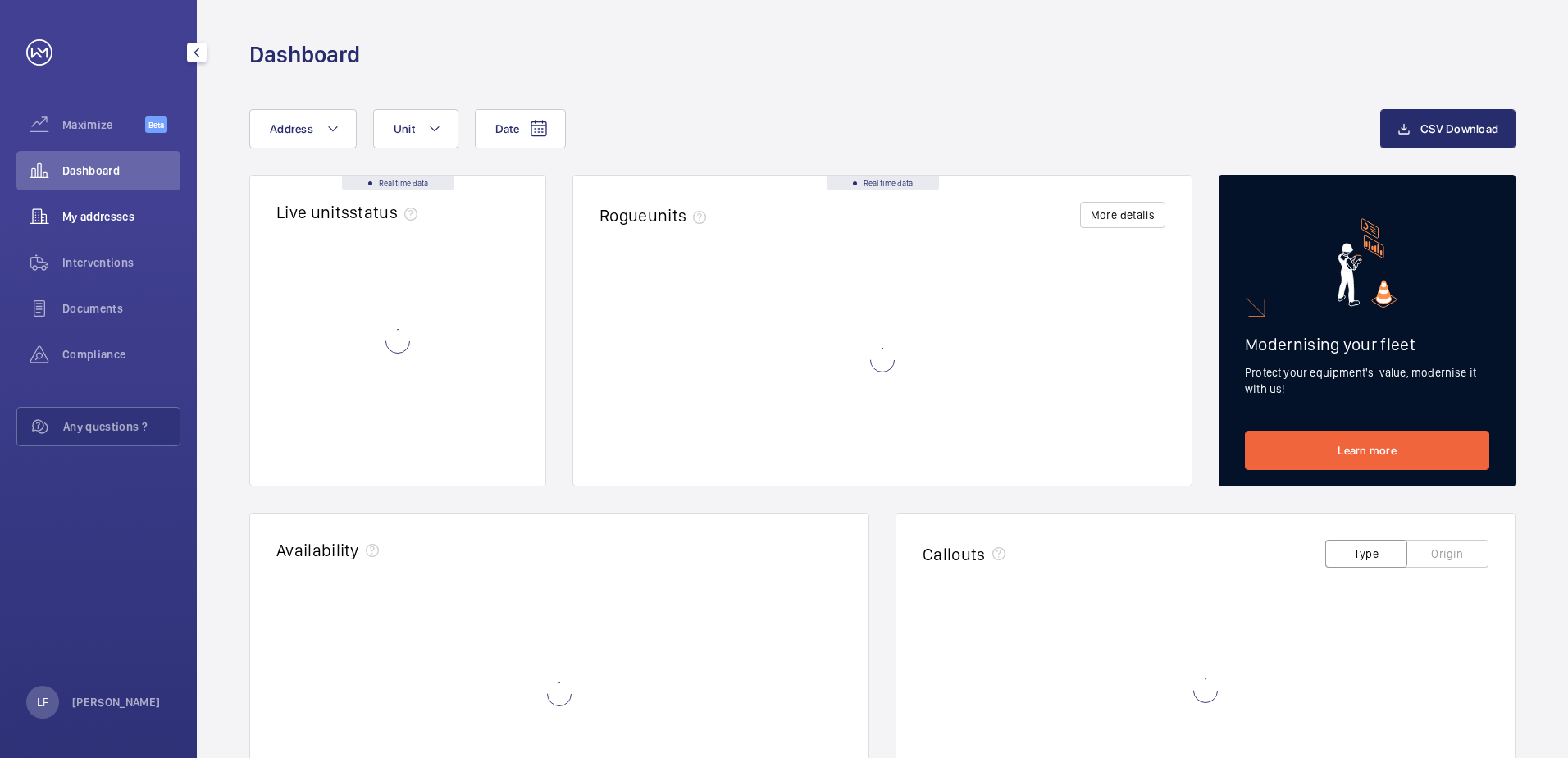
click at [98, 212] on span "My addresses" at bounding box center [121, 216] width 118 height 16
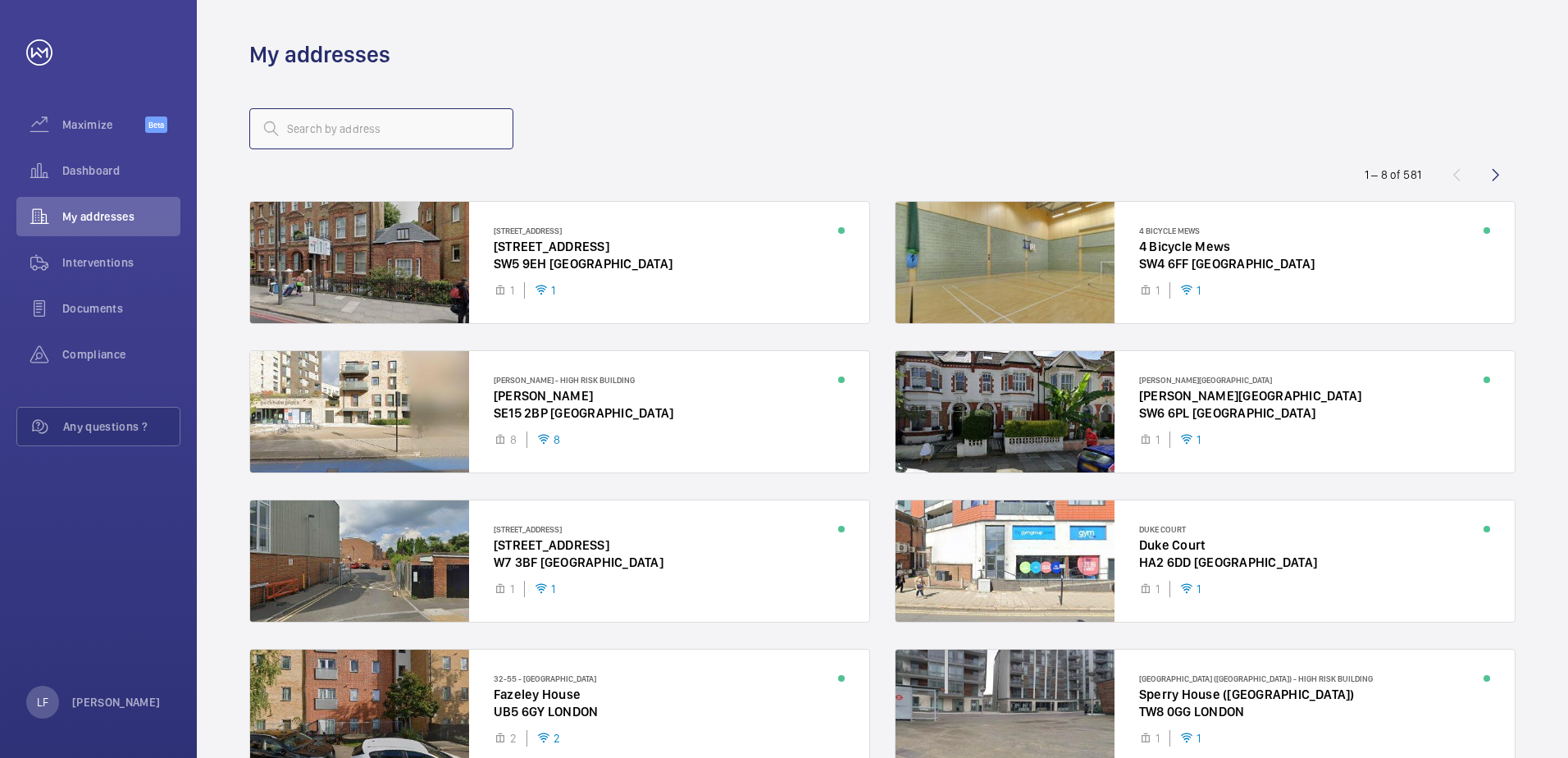
click at [324, 137] on input "text" at bounding box center [381, 129] width 264 height 41
click at [87, 165] on span "Dashboard" at bounding box center [121, 170] width 118 height 16
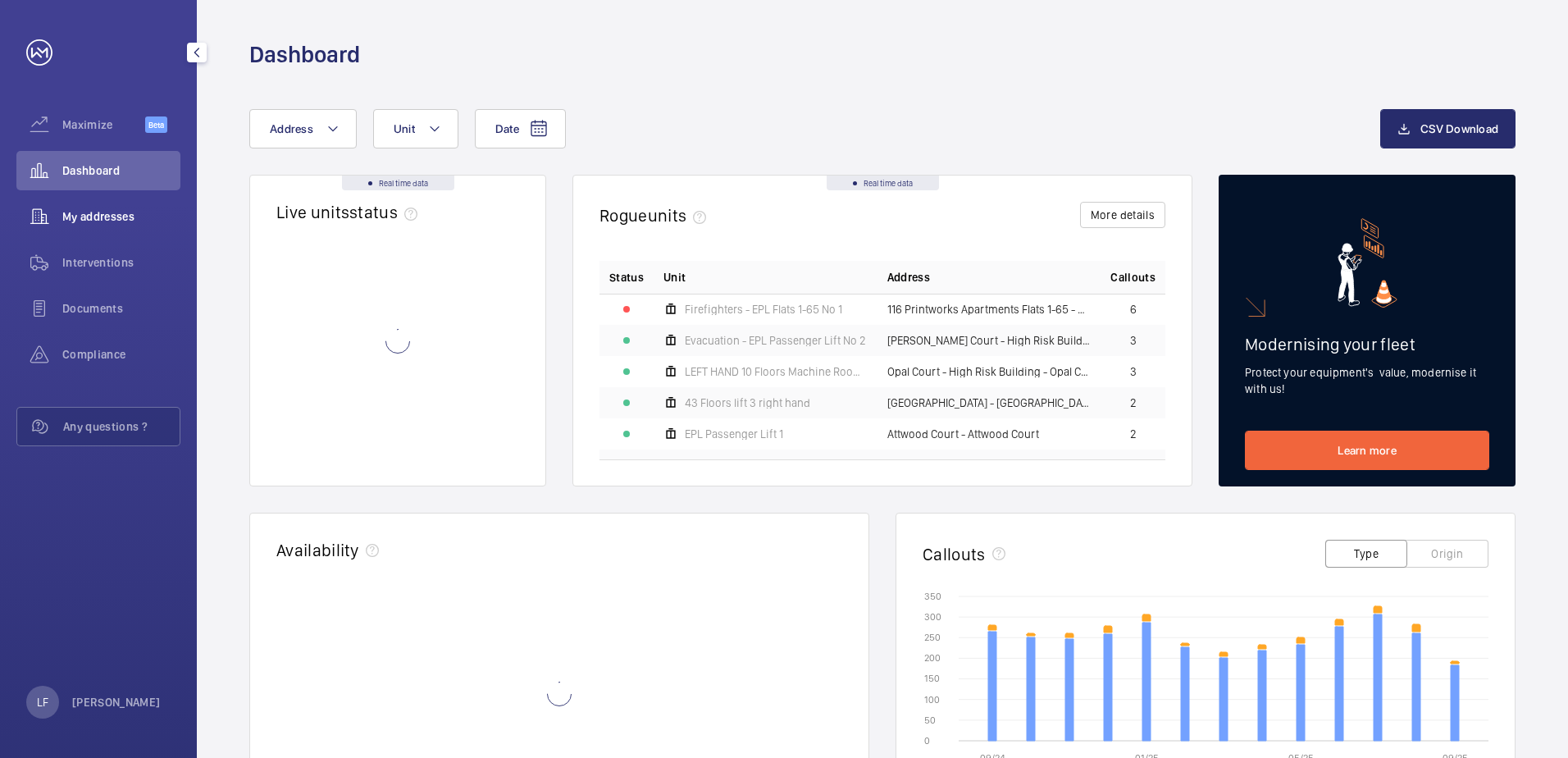
click at [106, 223] on span "My addresses" at bounding box center [121, 216] width 118 height 16
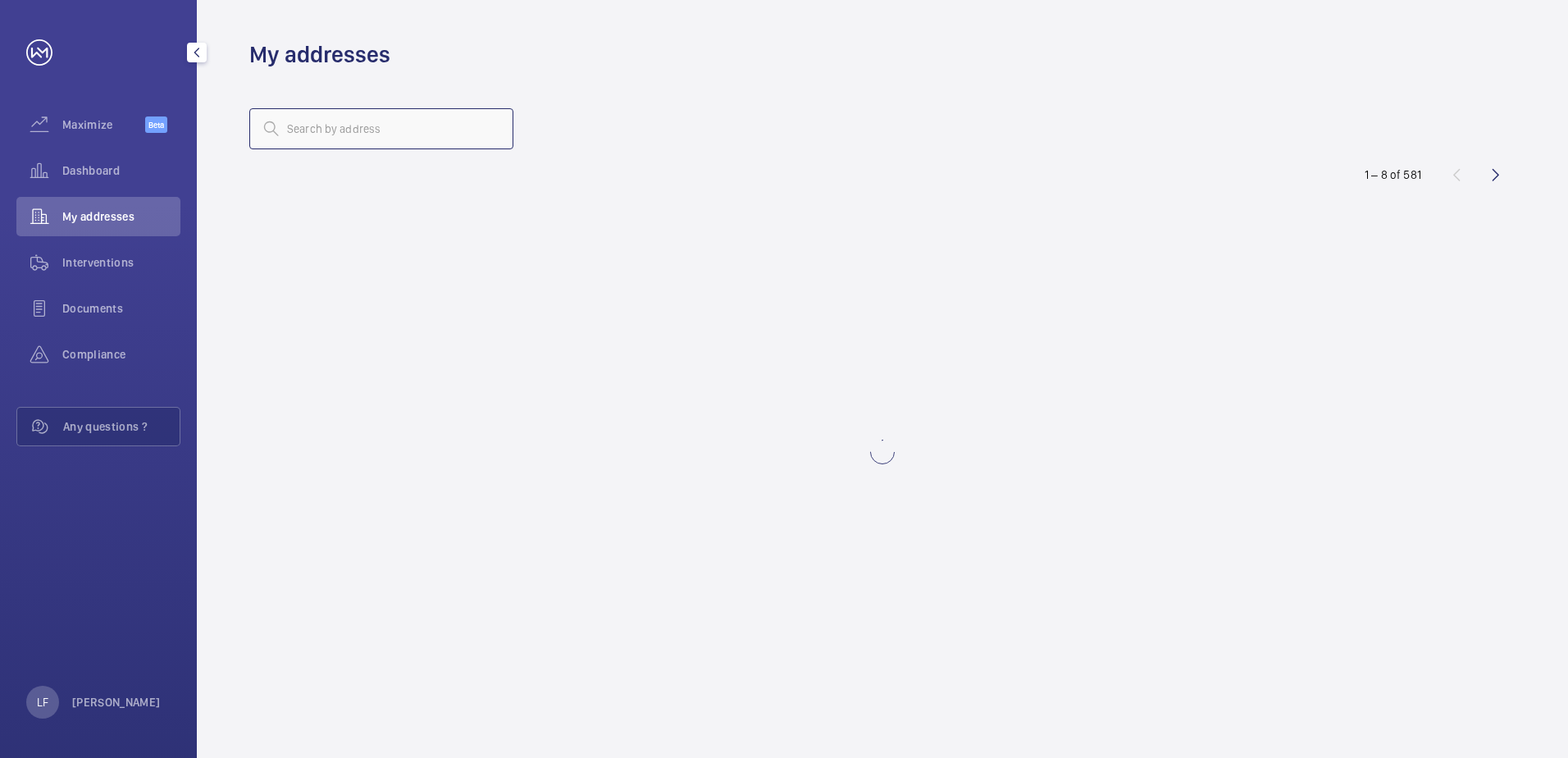
click at [294, 138] on input "text" at bounding box center [381, 129] width 264 height 41
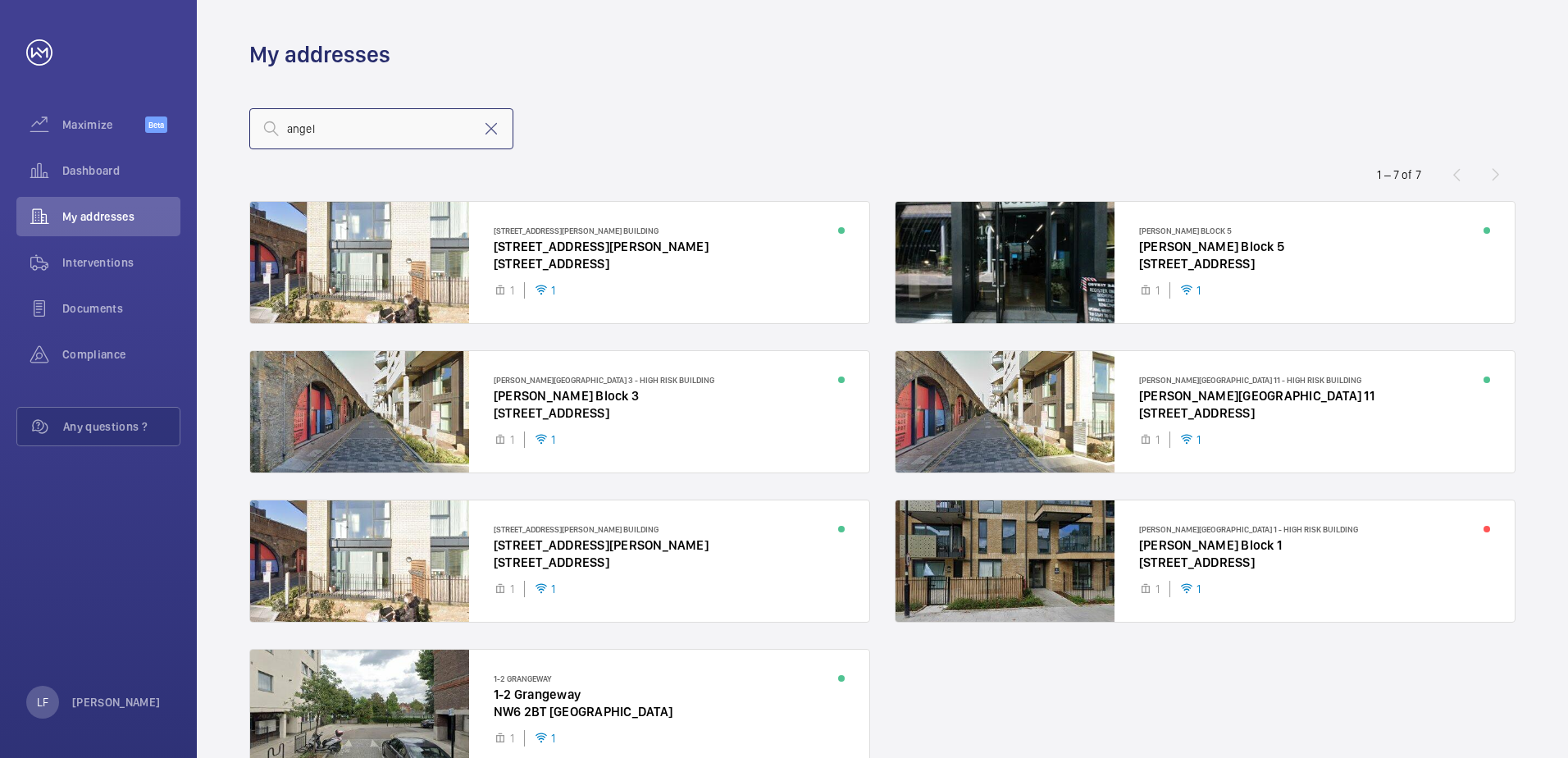
type input "angel"
click at [1183, 554] on div at bounding box center [1205, 561] width 619 height 121
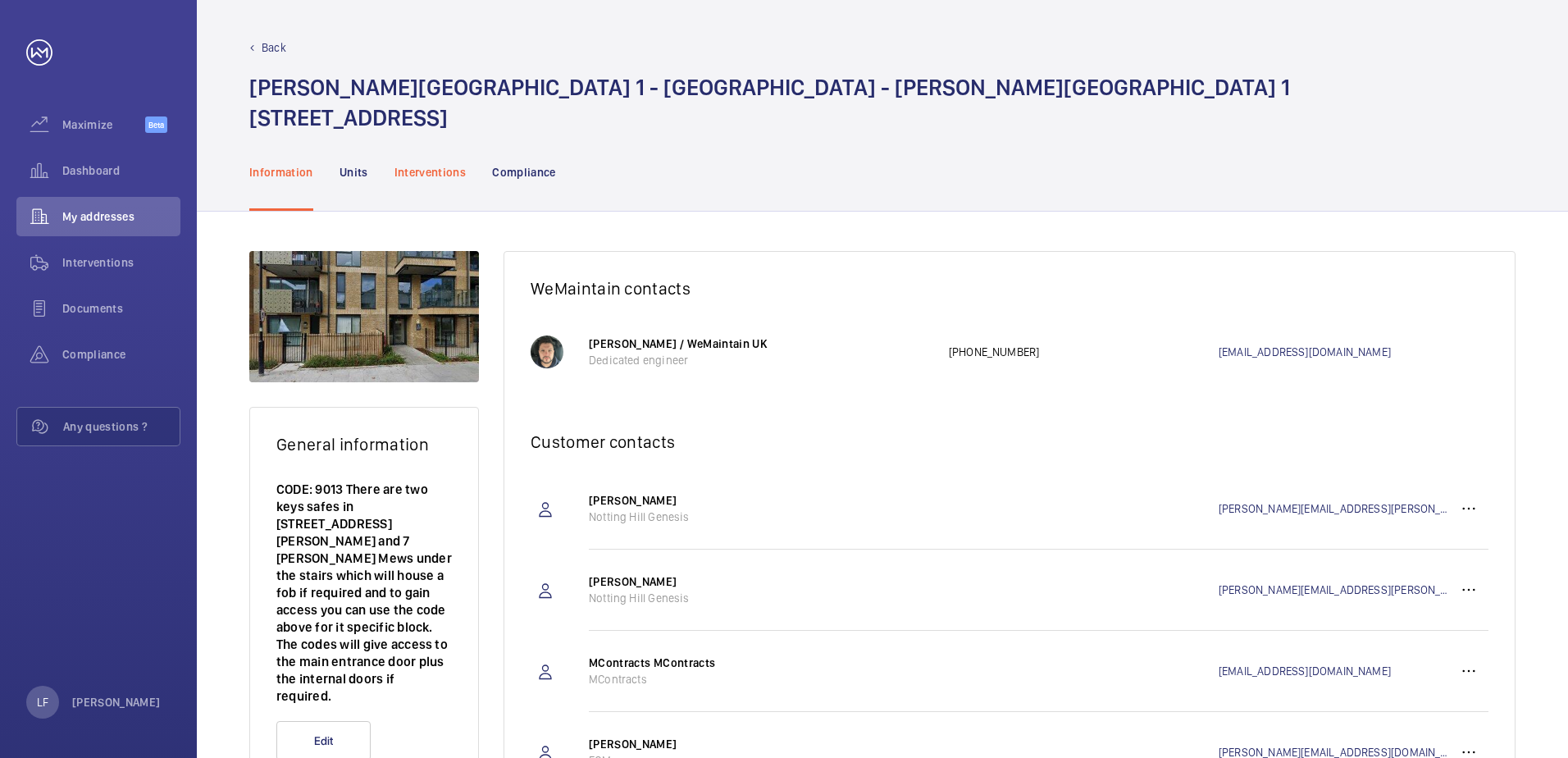
click at [435, 170] on p "Interventions" at bounding box center [430, 172] width 72 height 16
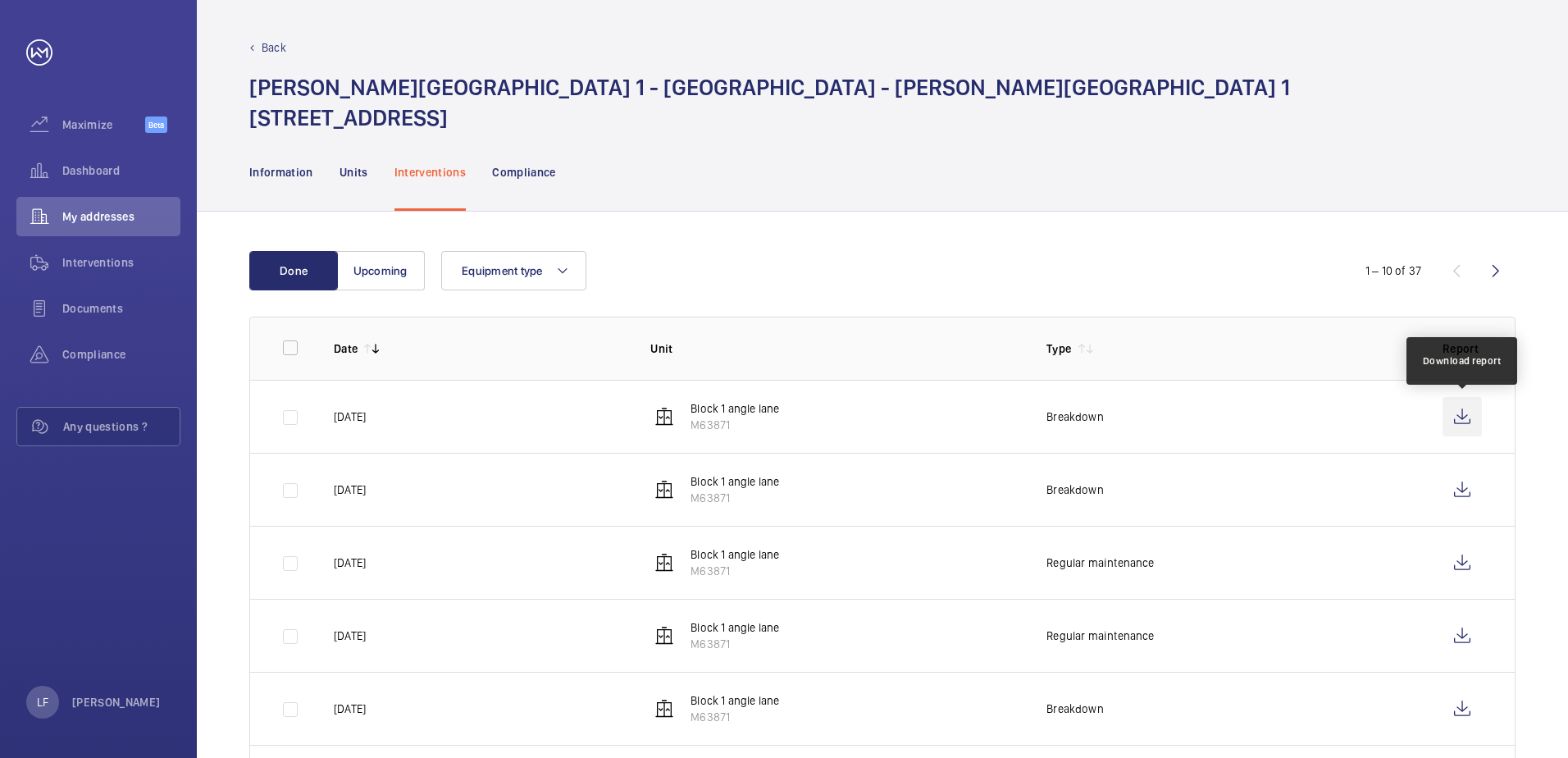
click at [1449, 416] on wm-front-icon-button at bounding box center [1462, 416] width 39 height 39
click at [94, 223] on span "My addresses" at bounding box center [121, 216] width 118 height 16
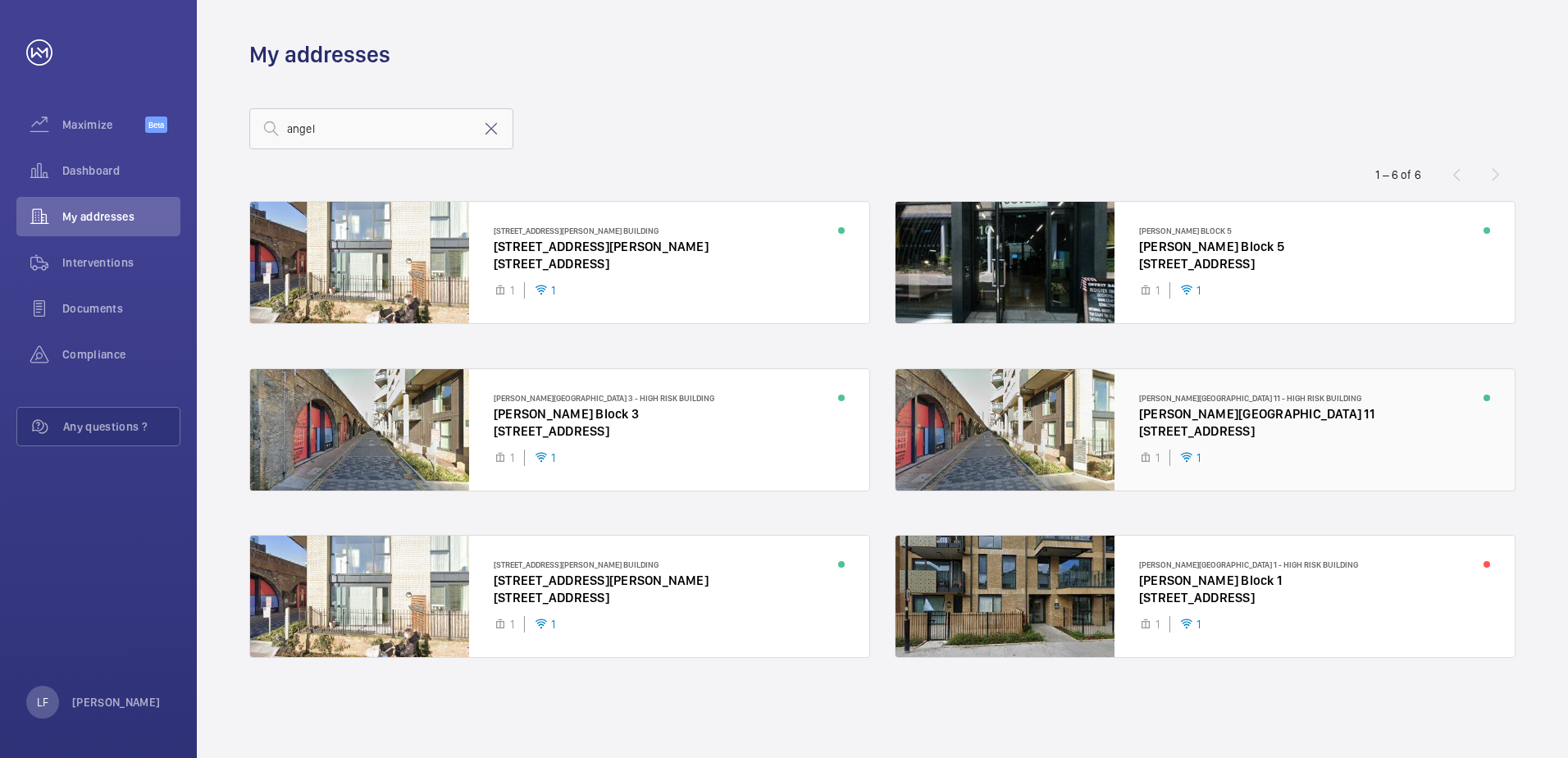
click at [1208, 431] on div at bounding box center [1205, 429] width 619 height 121
click at [1190, 418] on div at bounding box center [1205, 429] width 619 height 121
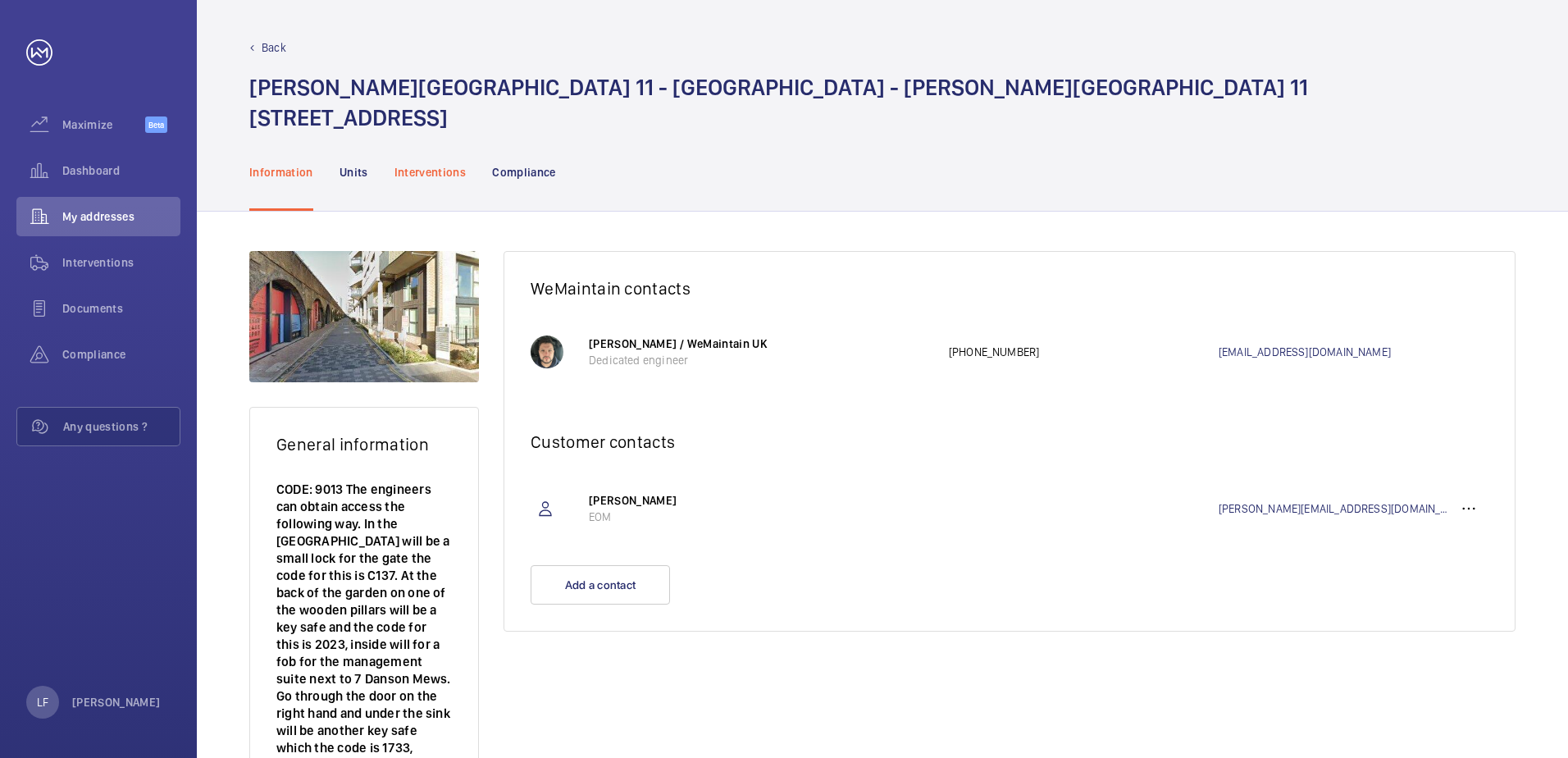
click at [428, 176] on p "Interventions" at bounding box center [430, 172] width 72 height 16
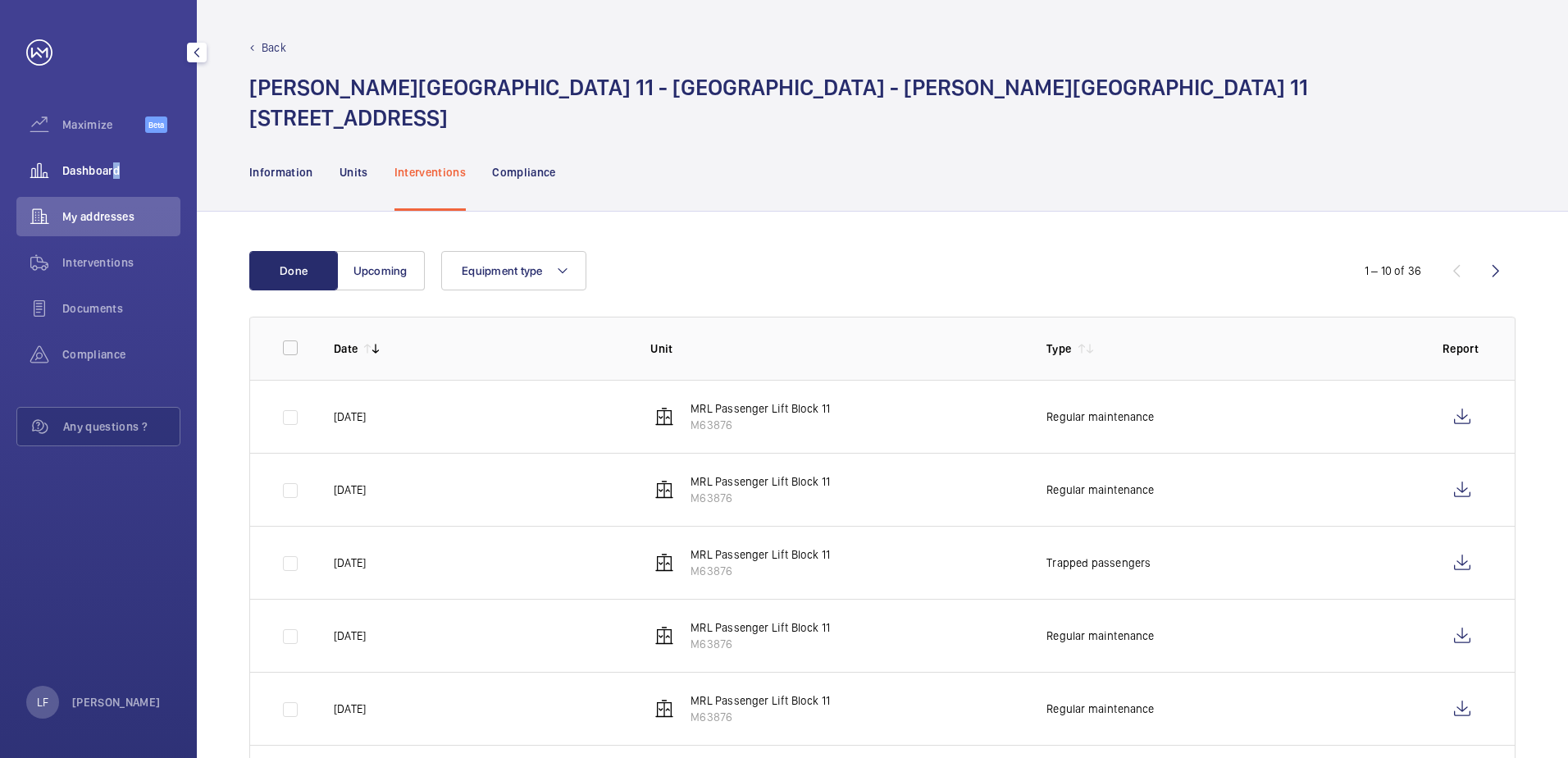
click at [110, 168] on span "Dashboard" at bounding box center [121, 170] width 118 height 16
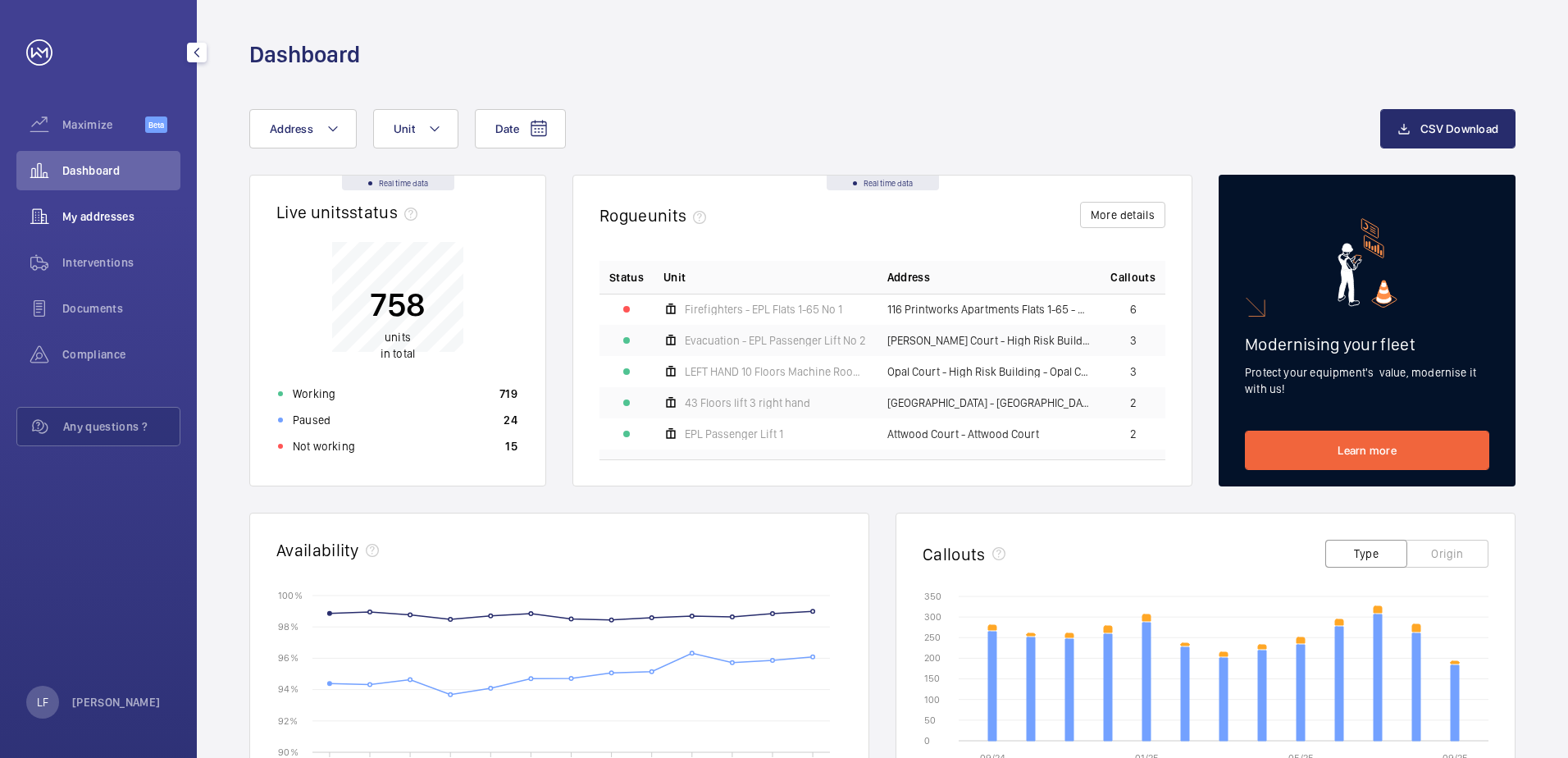
click at [96, 223] on span "My addresses" at bounding box center [121, 216] width 118 height 16
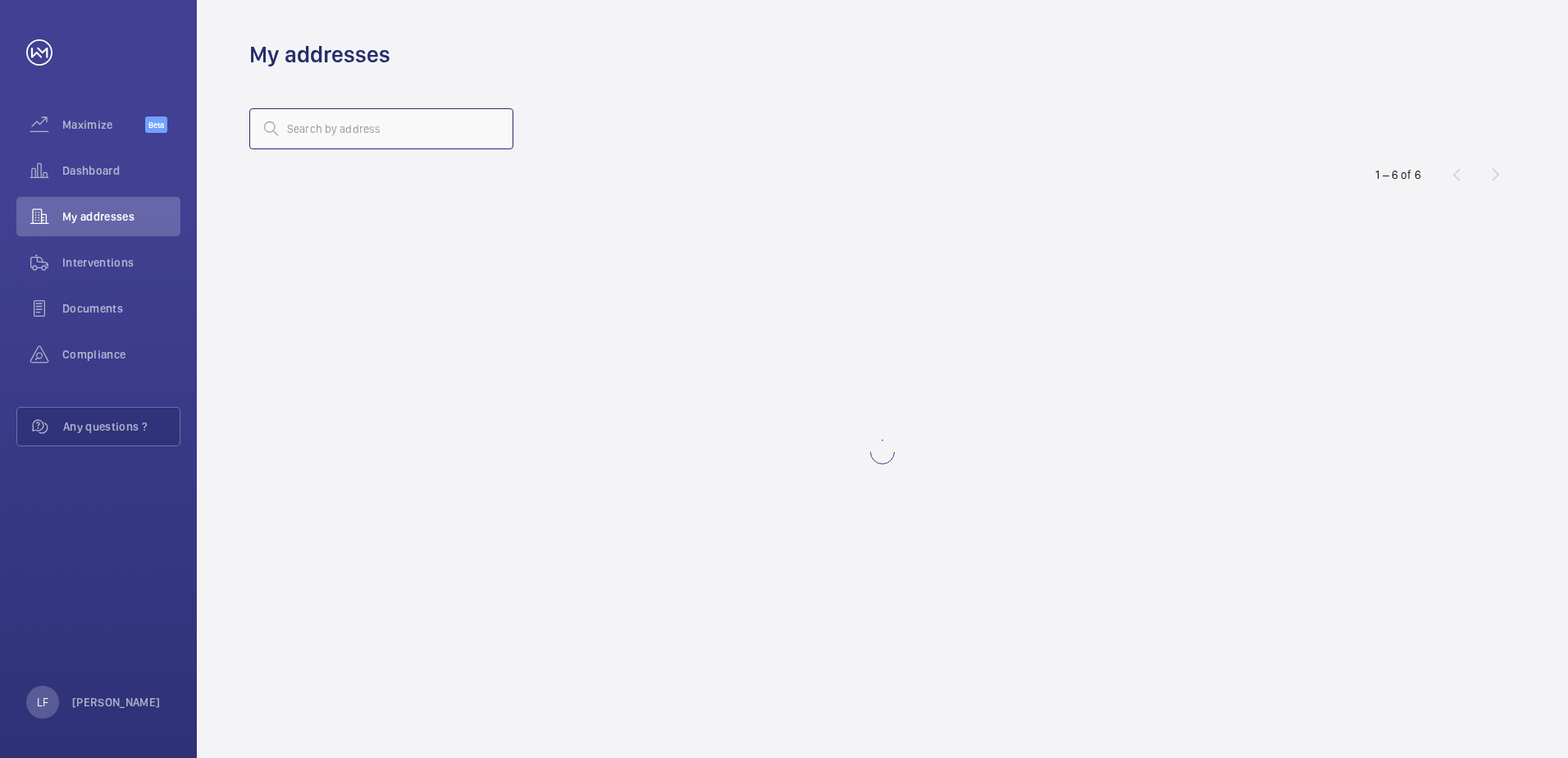
click at [355, 138] on input "text" at bounding box center [381, 129] width 264 height 41
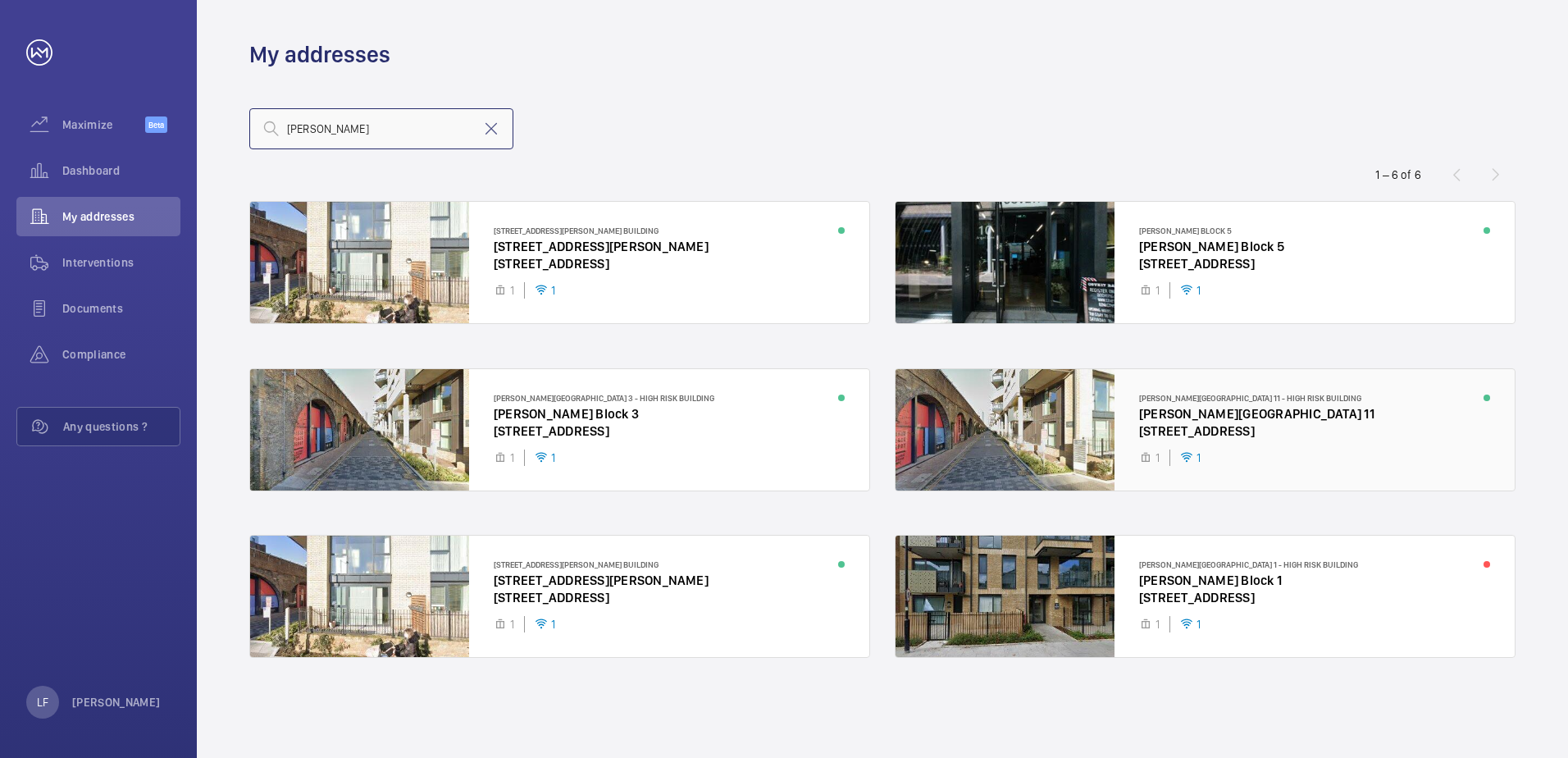
type input "[PERSON_NAME]"
click at [1221, 418] on div at bounding box center [1205, 429] width 619 height 121
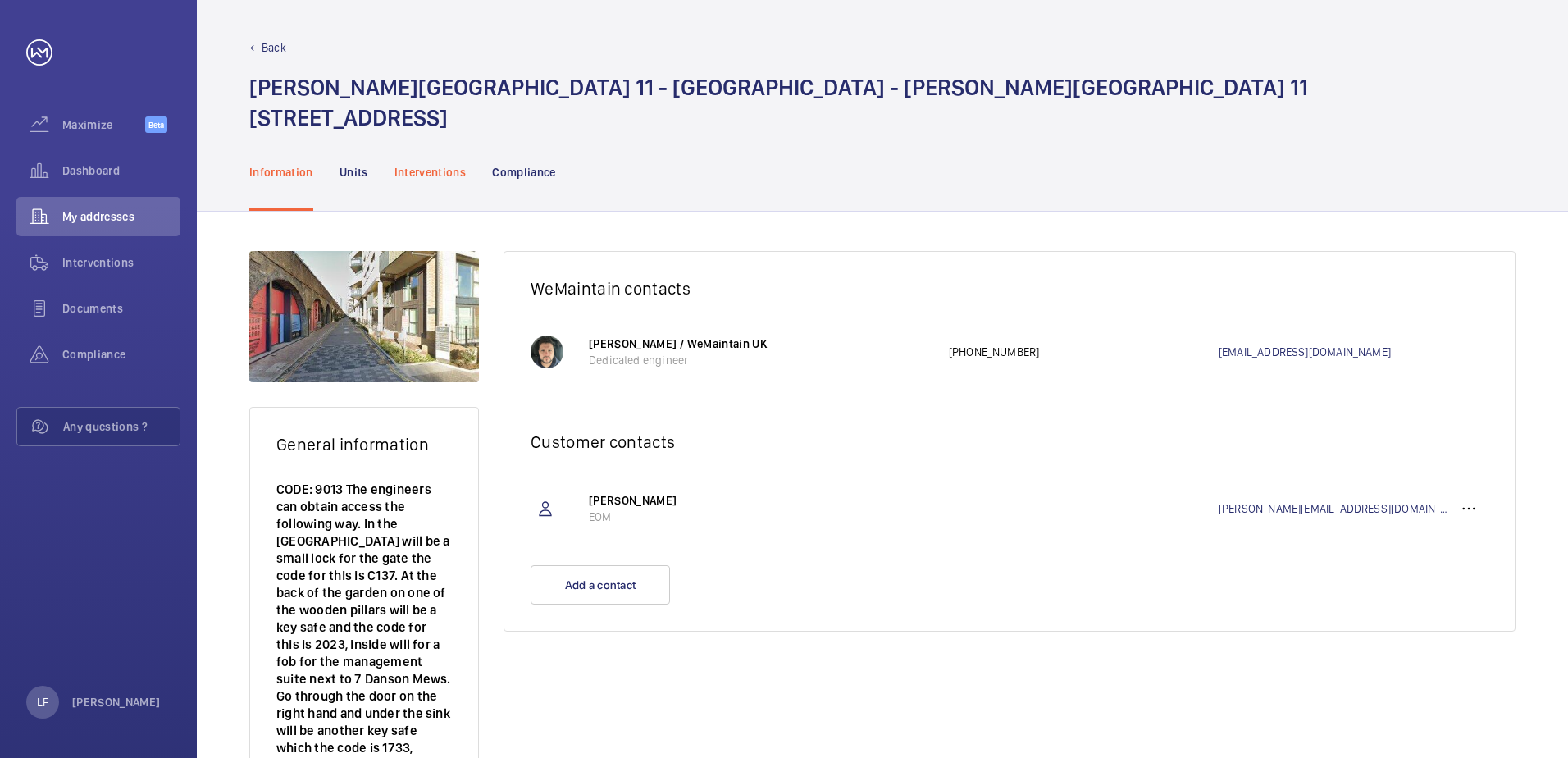
click at [451, 171] on p "Interventions" at bounding box center [430, 172] width 72 height 16
